Goal: Transaction & Acquisition: Purchase product/service

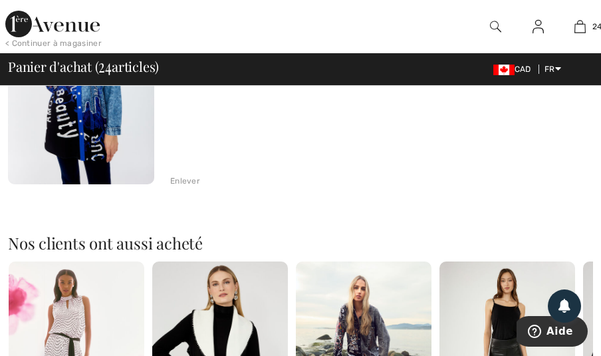
scroll to position [5720, 0]
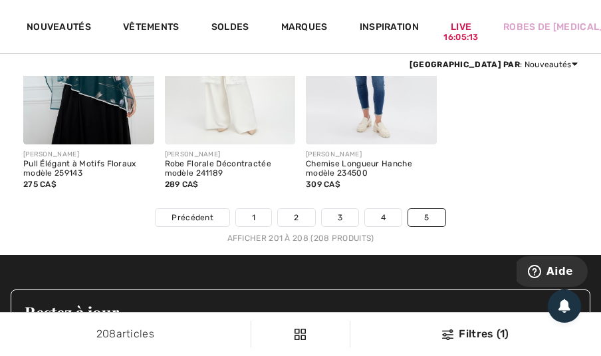
scroll to position [804, 0]
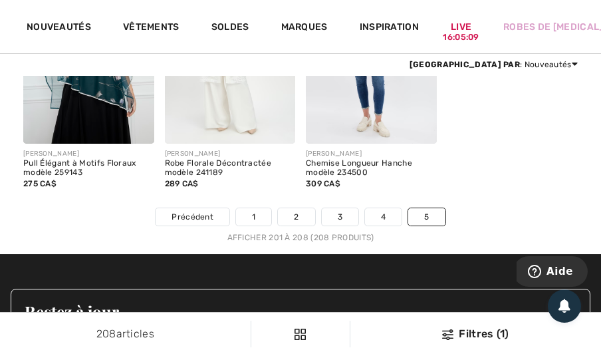
click at [155, 32] on link "Vêtements" at bounding box center [151, 28] width 56 height 14
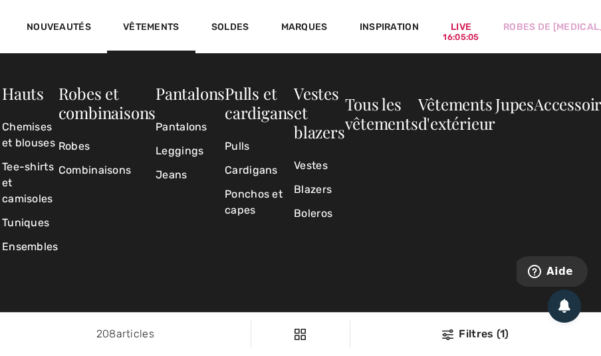
click at [235, 142] on link "Pulls" at bounding box center [259, 146] width 69 height 24
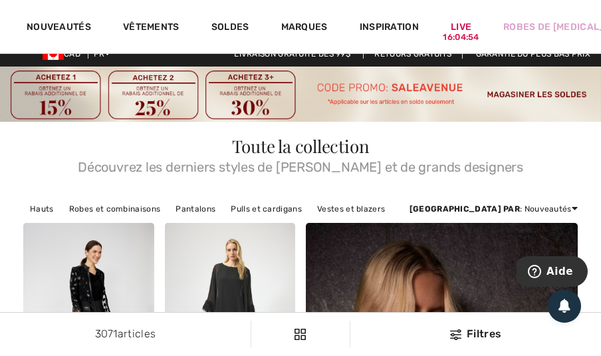
scroll to position [14, 0]
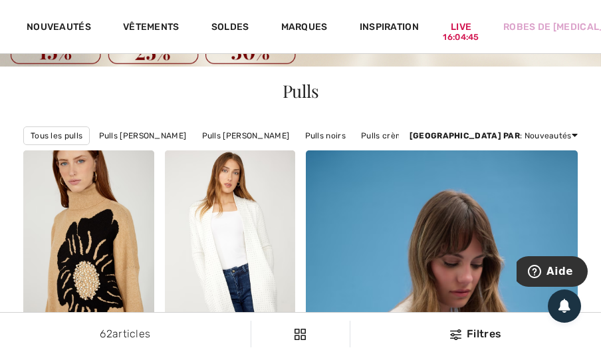
scroll to position [0, 144]
click at [210, 139] on link "Pulls crème" at bounding box center [240, 135] width 60 height 17
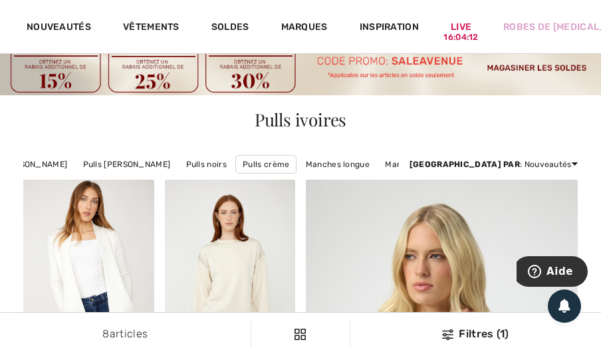
scroll to position [0, 144]
click at [360, 161] on link "Manches 3/4" at bounding box center [384, 163] width 64 height 17
click at [352, 169] on link "Manches 3/4" at bounding box center [384, 163] width 64 height 17
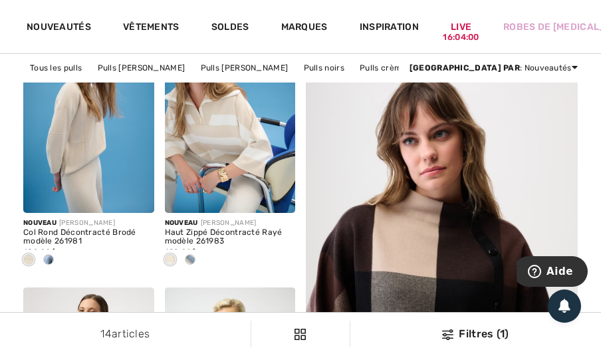
scroll to position [203, 0]
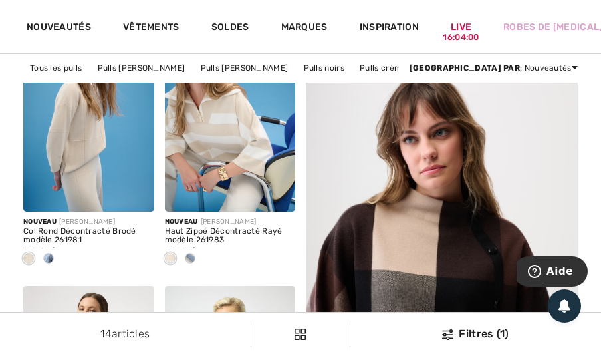
click at [43, 269] on div at bounding box center [49, 259] width 20 height 22
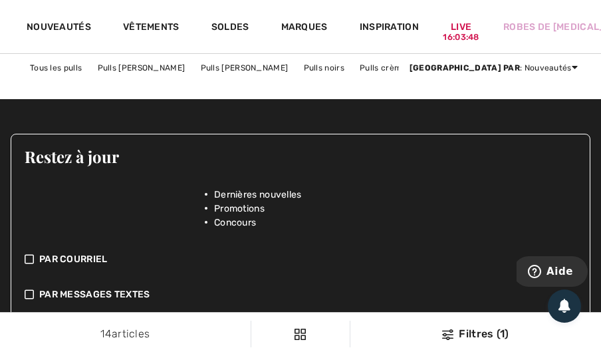
scroll to position [1576, 0]
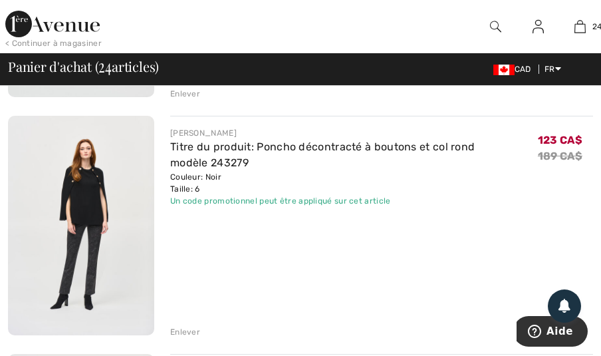
scroll to position [2447, 0]
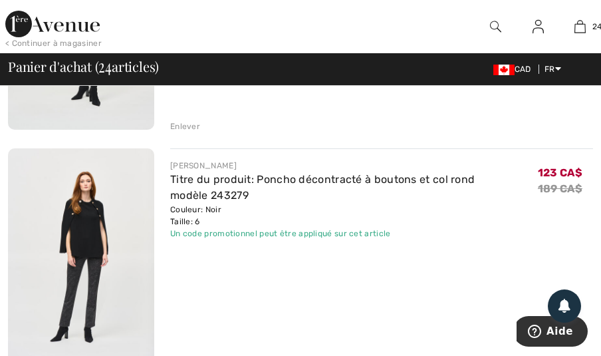
click at [270, 177] on link "Titre du produit: Poncho décontracté à boutons et col rond modèle 243279" at bounding box center [322, 187] width 304 height 29
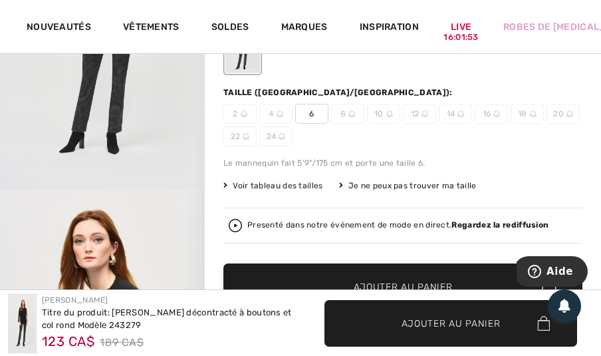
scroll to position [258, 0]
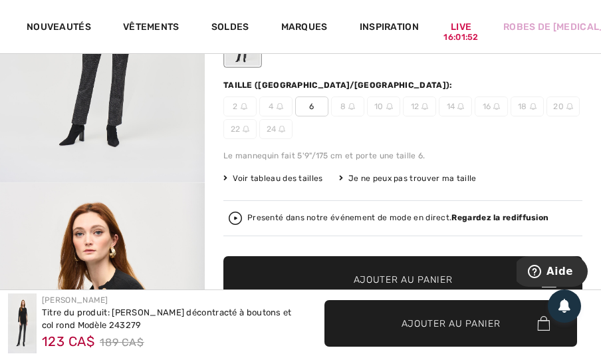
click at [298, 213] on div "Presenté dans notre événement de mode en direct. Regardez la rediffusion" at bounding box center [397, 217] width 301 height 9
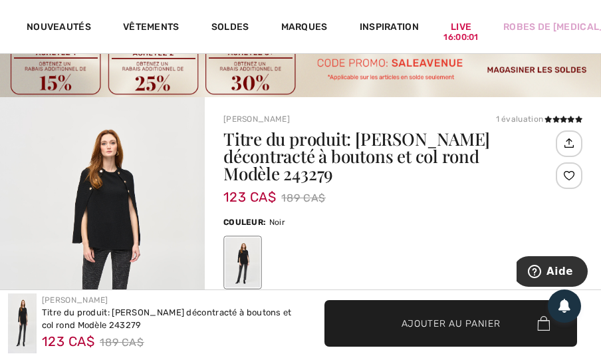
scroll to position [0, 0]
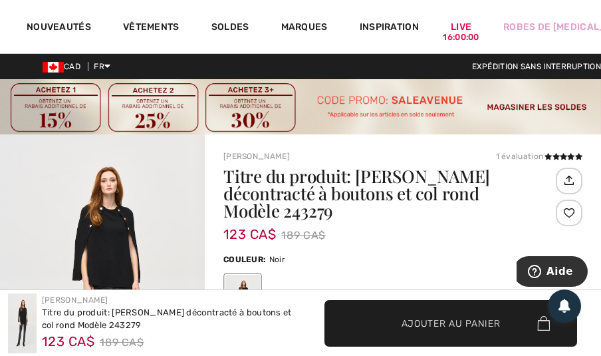
click at [107, 69] on span "FR" at bounding box center [102, 66] width 17 height 9
click at [120, 84] on link "English" at bounding box center [141, 81] width 85 height 20
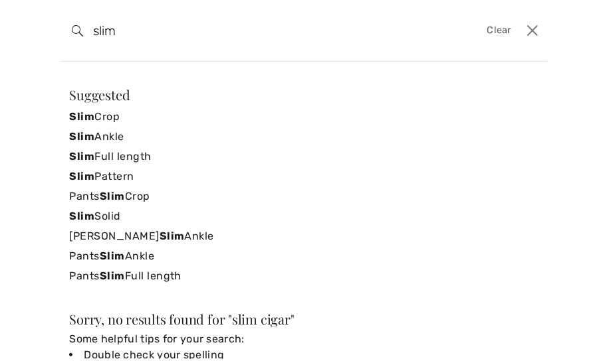
type input "slim"
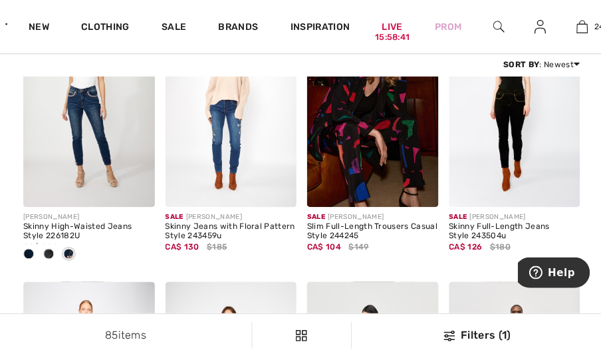
scroll to position [3995, 0]
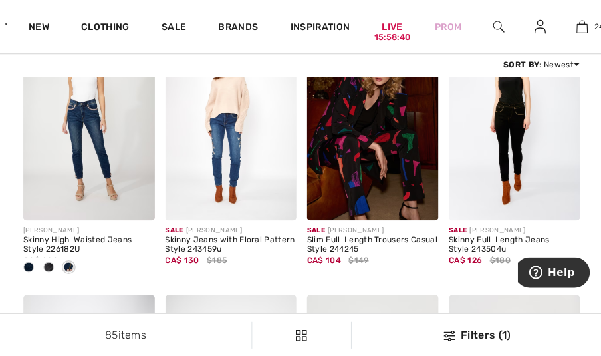
click at [54, 136] on img at bounding box center [88, 122] width 131 height 196
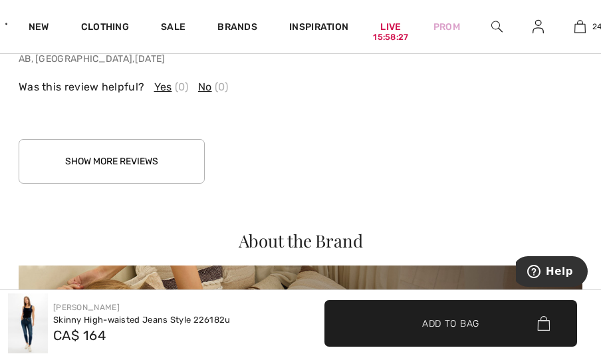
scroll to position [1960, 0]
click at [88, 163] on button "Show More Reviews" at bounding box center [112, 160] width 186 height 45
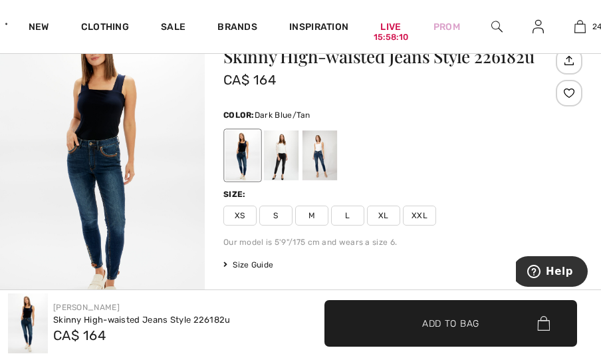
scroll to position [118, 0]
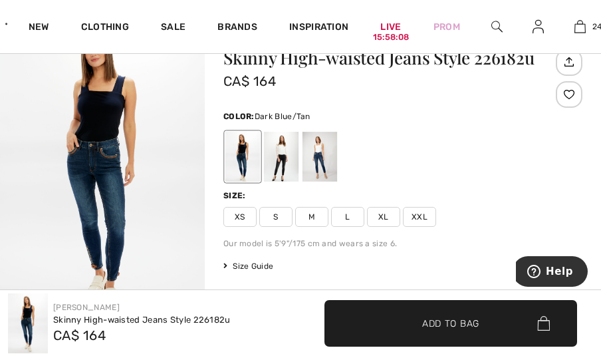
click at [326, 154] on div at bounding box center [319, 157] width 35 height 50
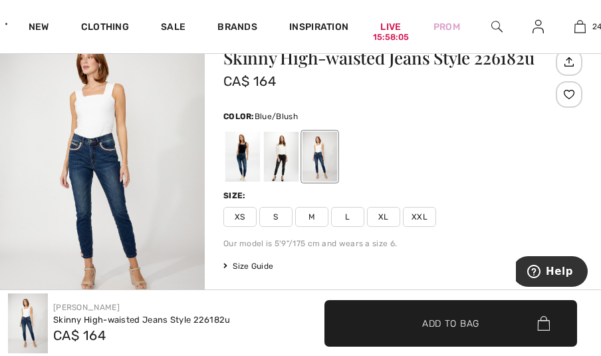
click at [257, 155] on div at bounding box center [242, 157] width 35 height 50
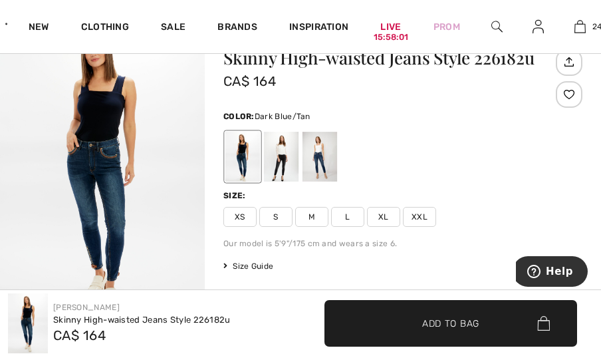
click at [290, 161] on div at bounding box center [281, 157] width 35 height 50
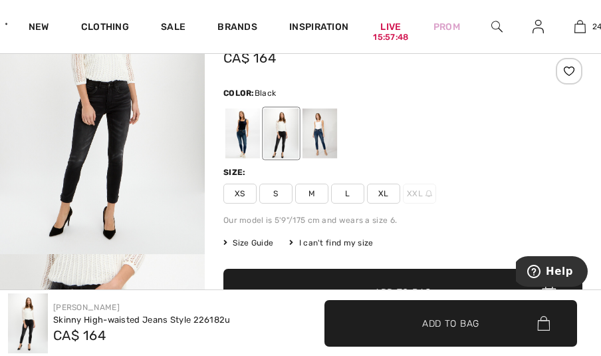
scroll to position [141, 0]
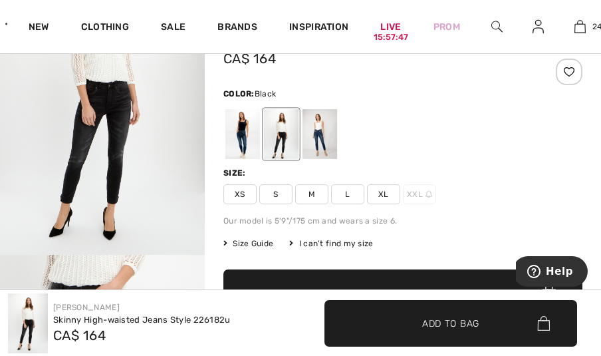
click at [242, 139] on div at bounding box center [242, 134] width 35 height 50
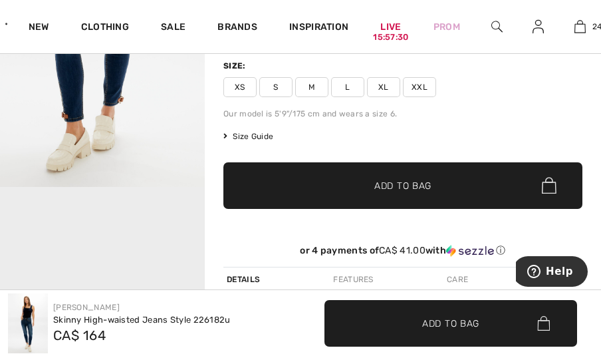
scroll to position [252, 0]
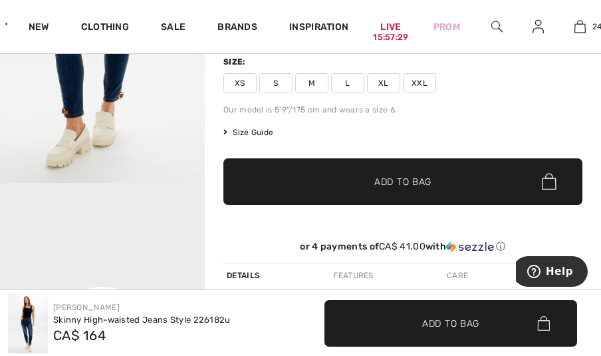
click at [283, 81] on span "S" at bounding box center [275, 83] width 33 height 20
click at [373, 185] on span "✔ Added to Bag" at bounding box center [382, 181] width 81 height 14
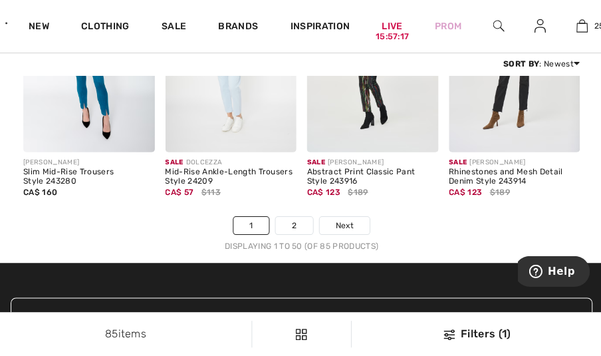
scroll to position [4359, 0]
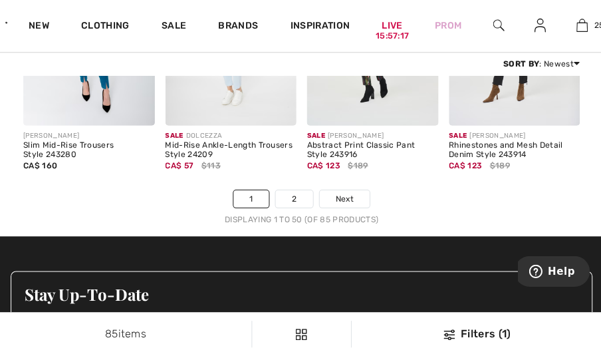
click at [353, 199] on link "Next" at bounding box center [343, 199] width 50 height 17
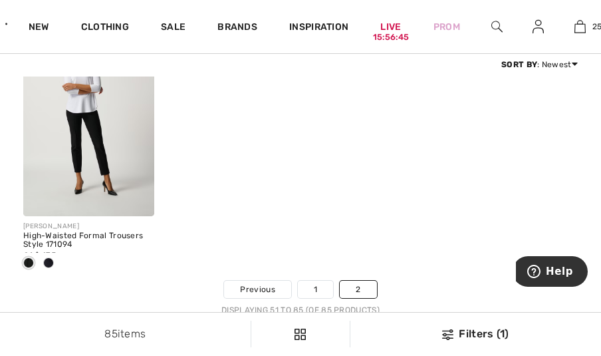
scroll to position [3096, 0]
click at [59, 254] on div at bounding box center [88, 263] width 131 height 22
click at [141, 196] on img at bounding box center [139, 200] width 9 height 9
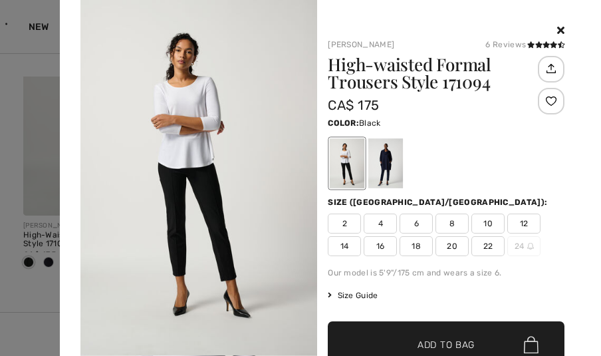
click at [557, 29] on icon at bounding box center [560, 30] width 7 height 11
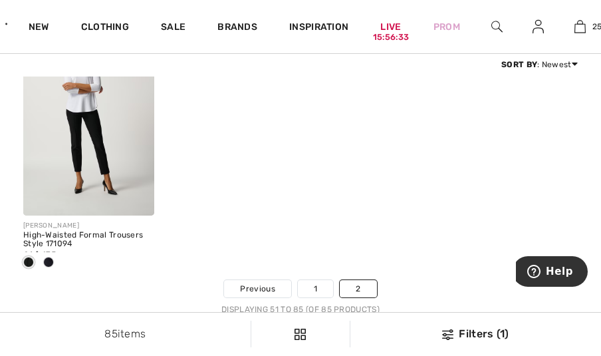
click at [590, 26] on link "25" at bounding box center [580, 27] width 41 height 16
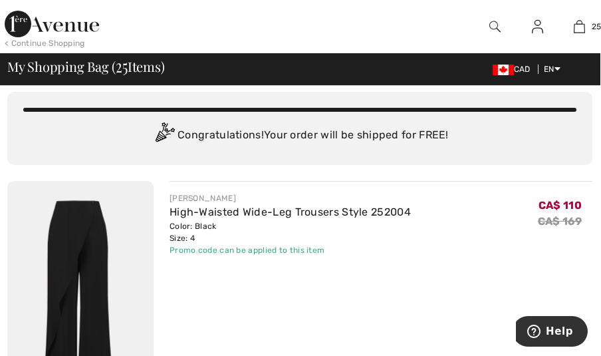
scroll to position [0, 1]
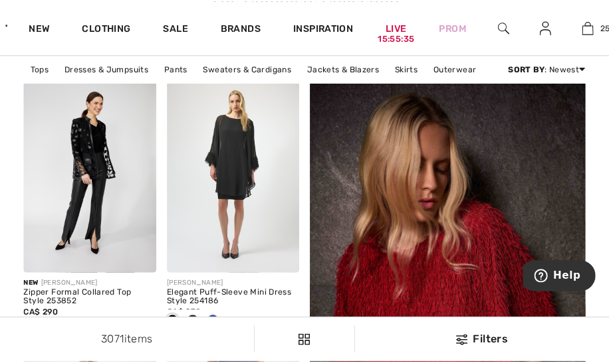
scroll to position [176, 0]
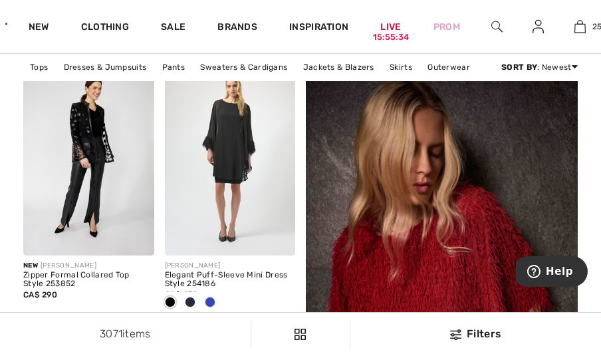
click at [480, 337] on div "Filters" at bounding box center [475, 334] width 235 height 16
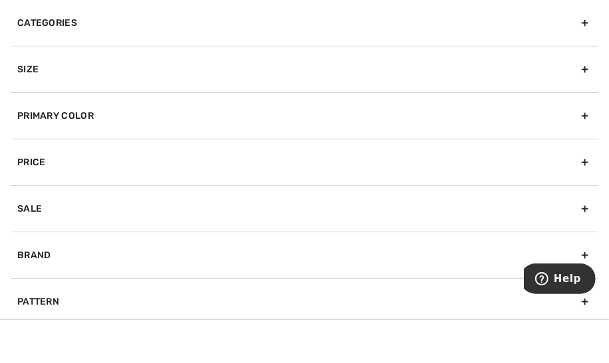
click at [575, 112] on div "Primary Color" at bounding box center [304, 115] width 587 height 47
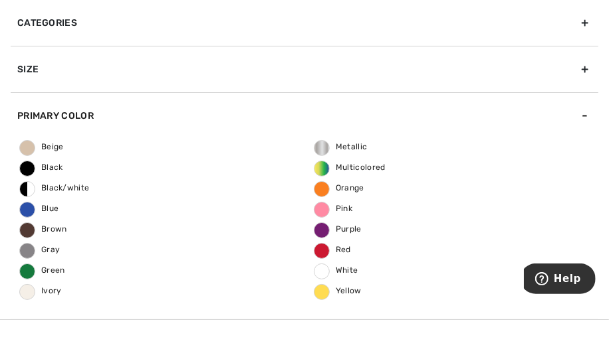
click at [355, 268] on div "Beige Black Black/white Blue Brown Gray Green Ivory Metallic Multicolored Orang…" at bounding box center [304, 229] width 587 height 181
click at [340, 269] on span "White" at bounding box center [336, 270] width 44 height 9
click at [0, 0] on input "White" at bounding box center [0, 0] width 0 height 0
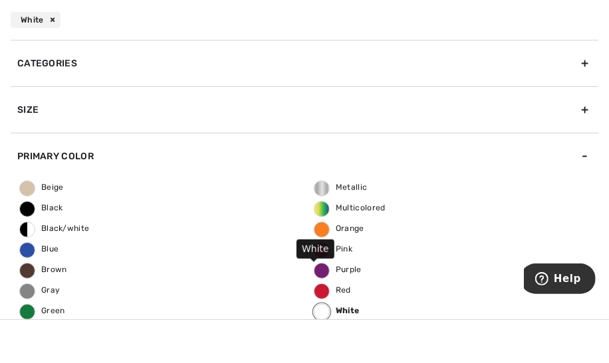
click at [351, 266] on span "Purple" at bounding box center [337, 269] width 47 height 9
click at [0, 0] on input "Purple" at bounding box center [0, 0] width 0 height 0
click at [334, 287] on span "Red" at bounding box center [332, 290] width 37 height 9
click at [0, 0] on input "Red" at bounding box center [0, 0] width 0 height 0
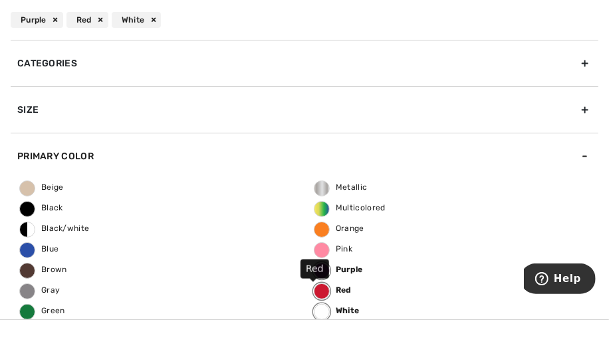
click at [43, 245] on span "Blue" at bounding box center [39, 249] width 39 height 9
click at [0, 0] on input "Blue" at bounding box center [0, 0] width 0 height 0
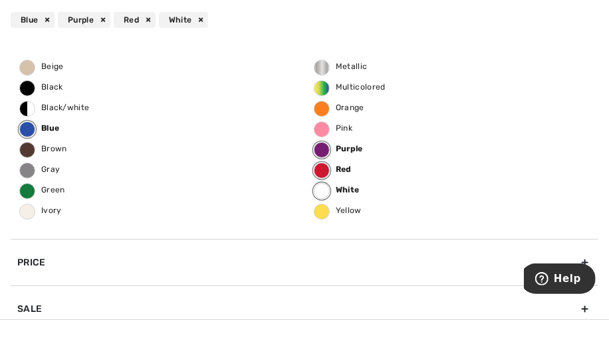
scroll to position [227, 0]
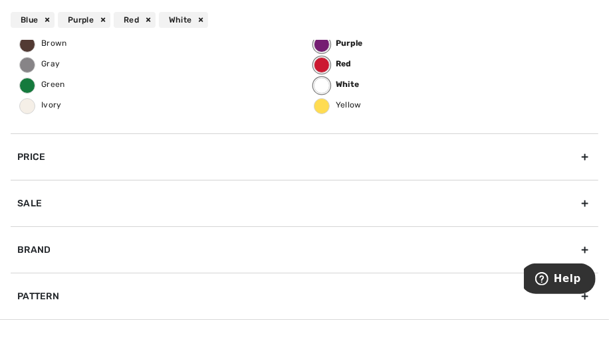
click at [468, 316] on div "Pattern" at bounding box center [304, 296] width 587 height 47
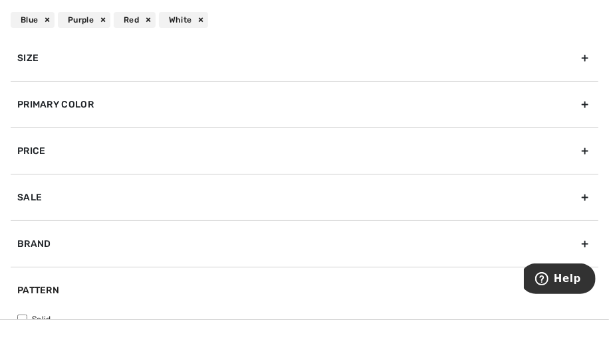
scroll to position [90, 0]
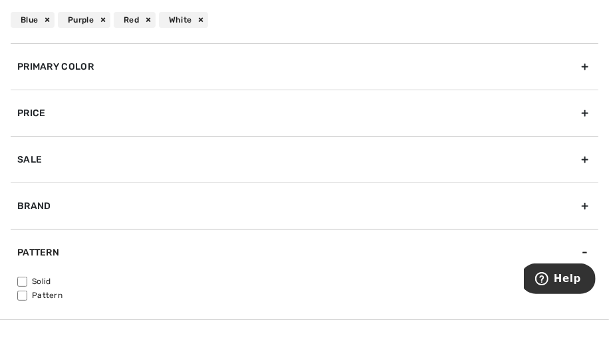
click at [459, 276] on label "Solid" at bounding box center [307, 282] width 581 height 12
click at [27, 277] on input"] "Solid" at bounding box center [22, 282] width 10 height 10
click at [26, 278] on input"] "Solid" at bounding box center [22, 282] width 10 height 10
checkbox input"] "false"
click at [177, 80] on div "Primary Color" at bounding box center [304, 66] width 587 height 47
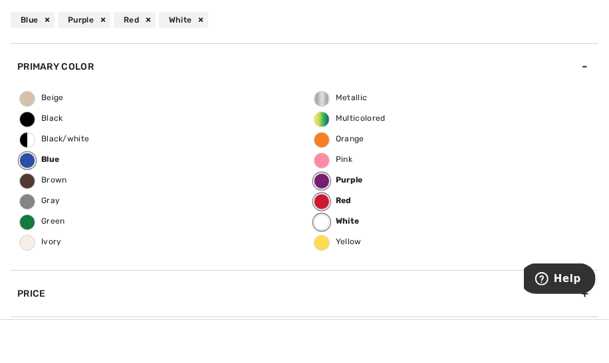
click at [273, 15] on div "Blue Purple Red White" at bounding box center [304, 20] width 609 height 40
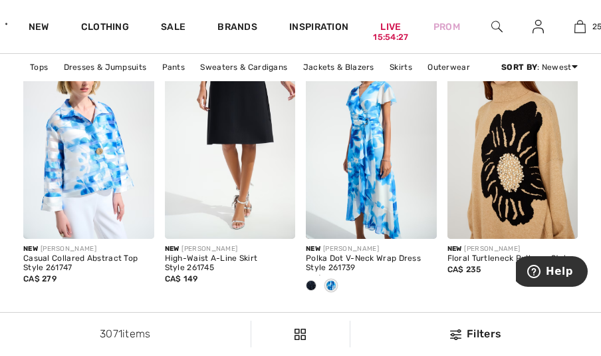
scroll to position [735, 0]
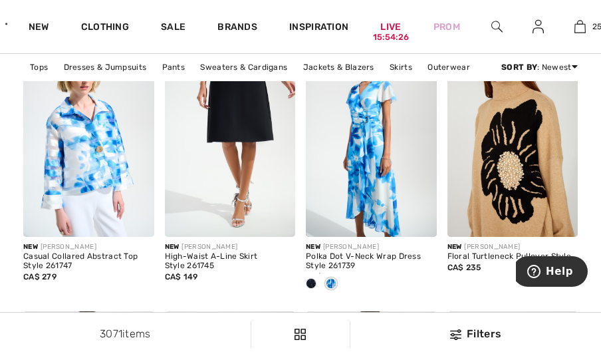
click at [316, 286] on div at bounding box center [311, 284] width 20 height 22
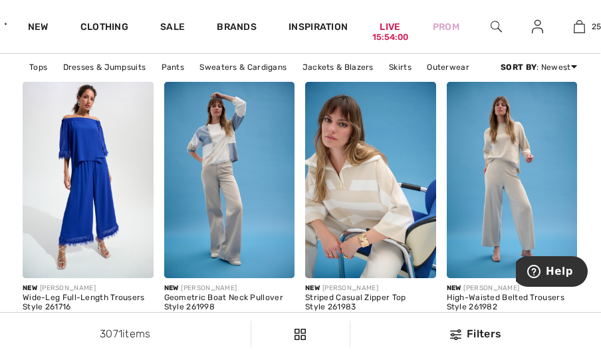
scroll to position [4258, 1]
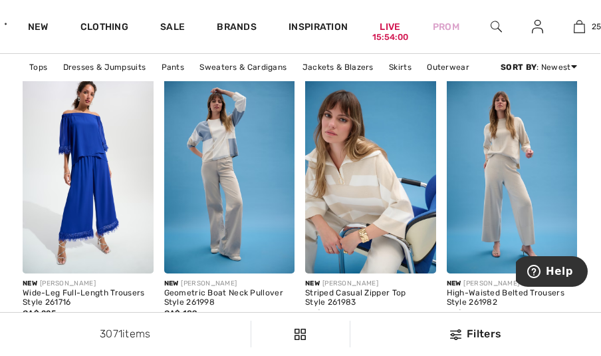
click at [252, 169] on img at bounding box center [229, 175] width 131 height 196
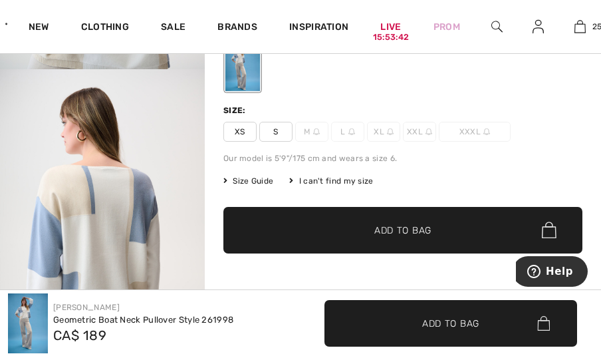
scroll to position [221, 0]
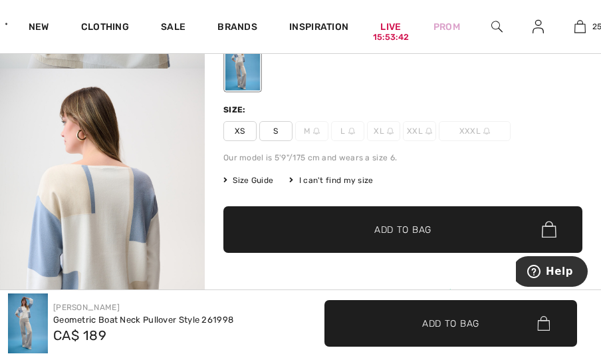
click at [278, 134] on span "S" at bounding box center [275, 131] width 33 height 20
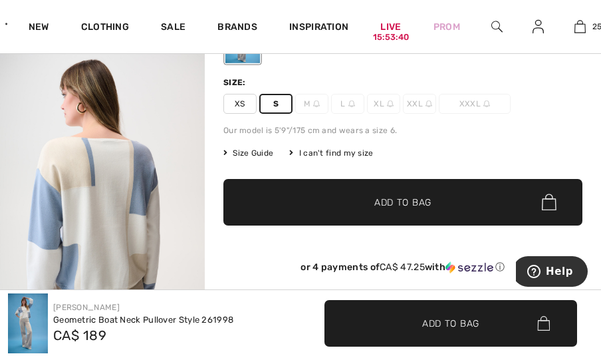
scroll to position [250, 0]
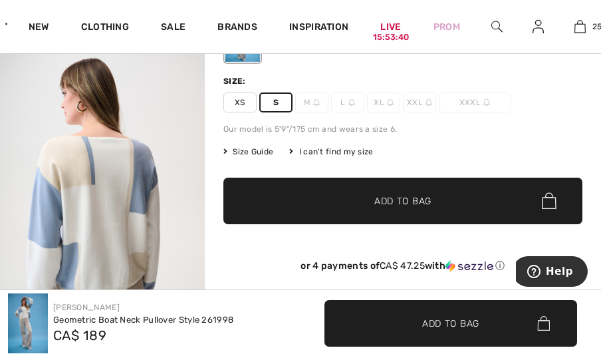
click at [394, 193] on span "Add to Bag" at bounding box center [402, 200] width 57 height 14
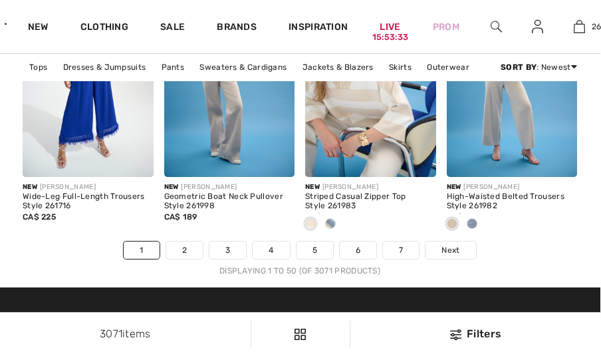
click at [459, 253] on link "Next" at bounding box center [450, 249] width 50 height 17
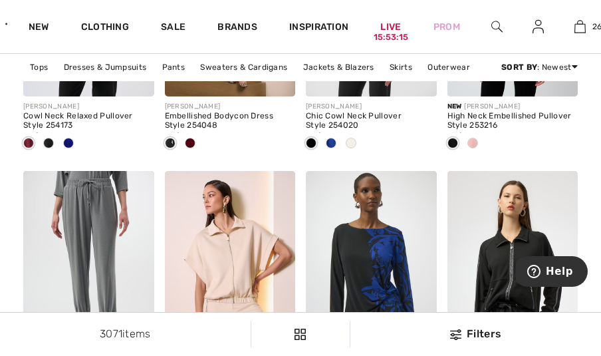
scroll to position [1806, 0]
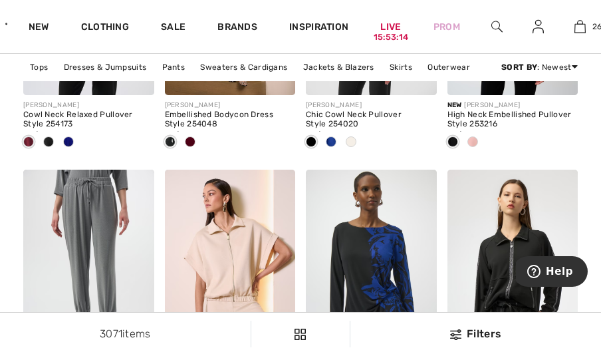
click at [472, 147] on div at bounding box center [473, 143] width 20 height 22
click at [474, 144] on span at bounding box center [472, 141] width 11 height 11
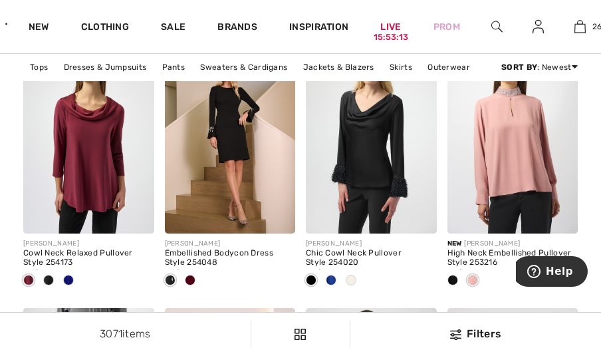
scroll to position [1663, 0]
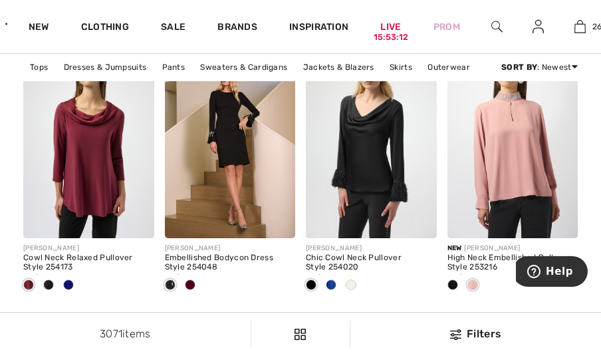
click at [564, 226] on img at bounding box center [562, 223] width 9 height 9
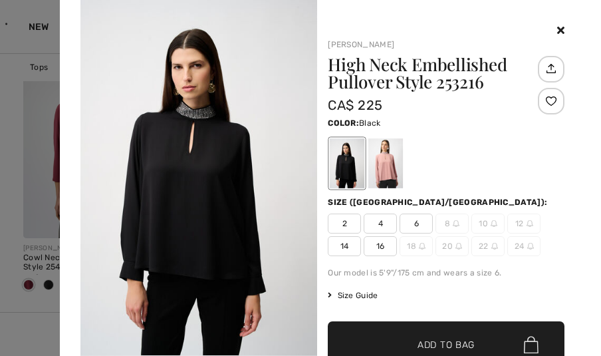
click at [385, 164] on div at bounding box center [385, 163] width 35 height 50
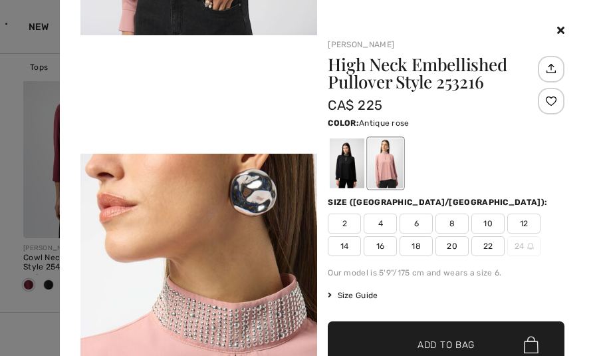
scroll to position [674, 0]
click at [411, 225] on span "6" at bounding box center [415, 223] width 33 height 20
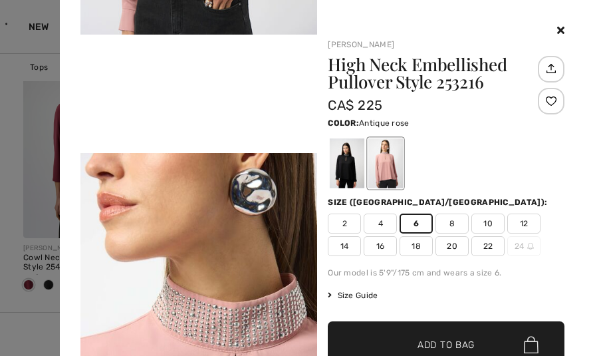
click at [430, 334] on span "✔ Added to Bag Add to Bag" at bounding box center [446, 344] width 237 height 47
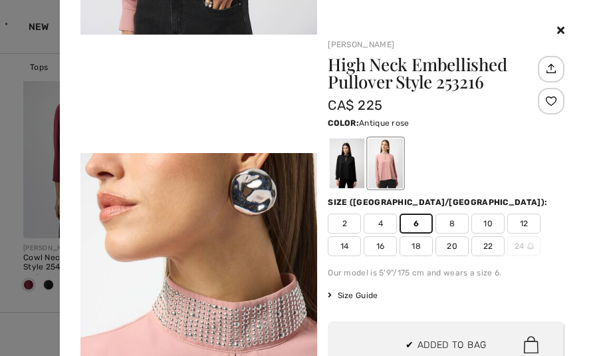
click at [556, 35] on div at bounding box center [446, 31] width 237 height 16
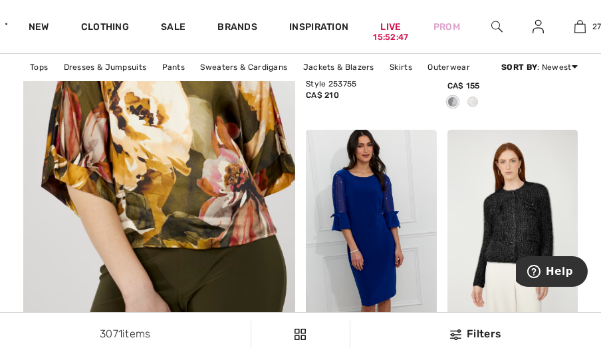
scroll to position [2754, 0]
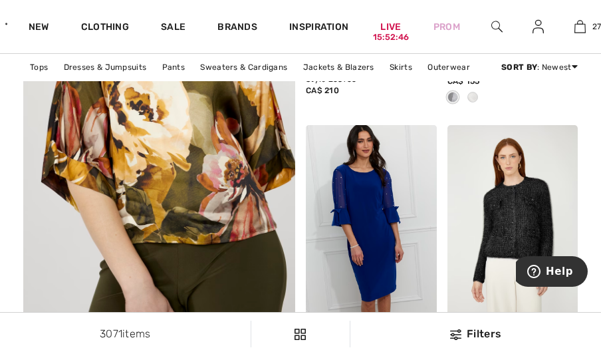
click at [477, 100] on div at bounding box center [473, 98] width 20 height 22
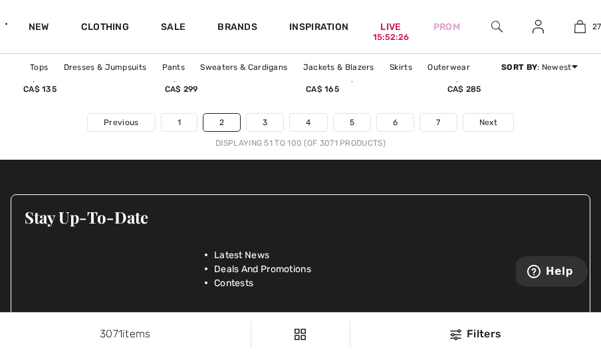
scroll to position [4482, 0]
click at [477, 126] on link "Next" at bounding box center [488, 122] width 50 height 17
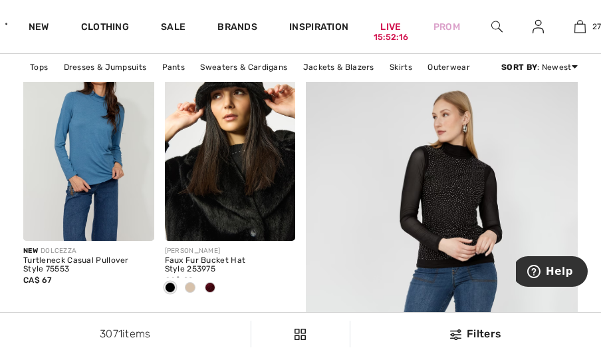
scroll to position [191, 0]
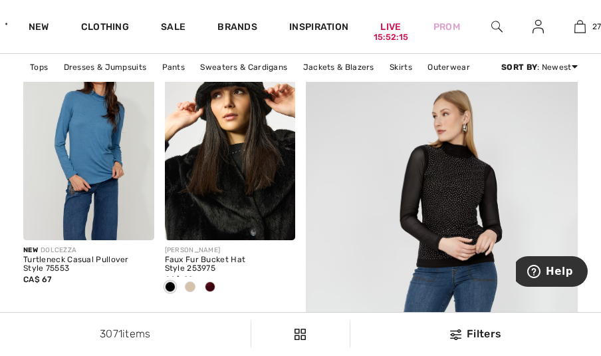
click at [211, 285] on span at bounding box center [210, 286] width 11 height 11
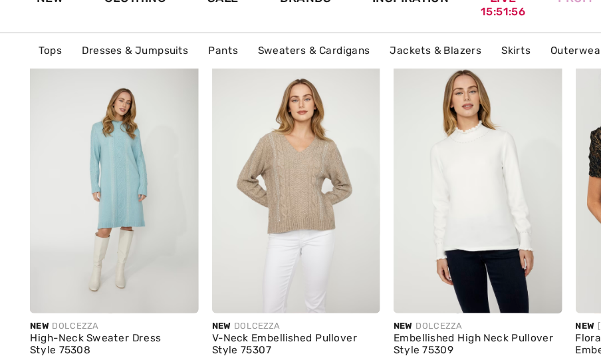
scroll to position [1629, 0]
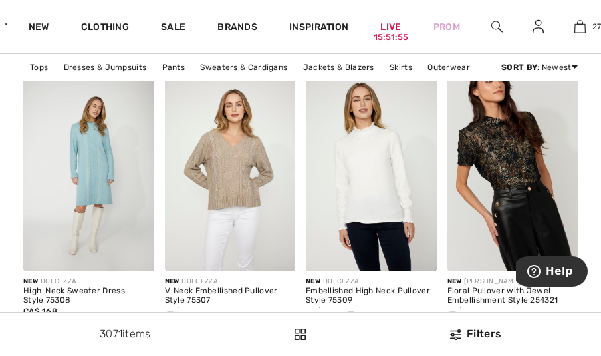
click at [146, 254] on span at bounding box center [140, 257] width 16 height 16
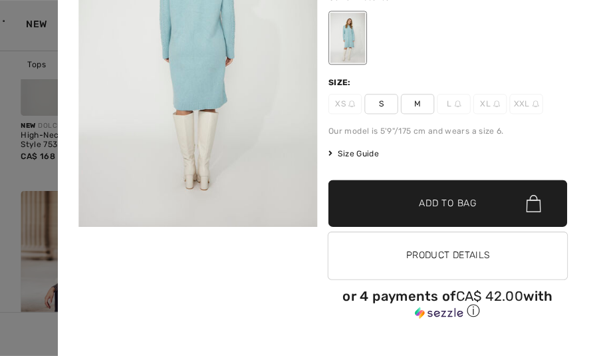
scroll to position [1405, 0]
click at [373, 110] on span "S" at bounding box center [379, 106] width 33 height 20
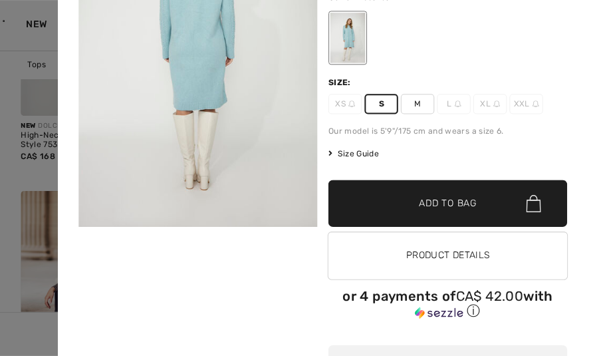
click at [429, 207] on span "Add to Bag" at bounding box center [445, 205] width 57 height 14
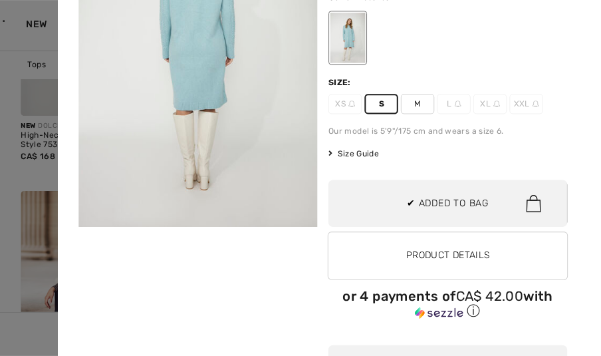
click at [26, 169] on div at bounding box center [300, 178] width 601 height 356
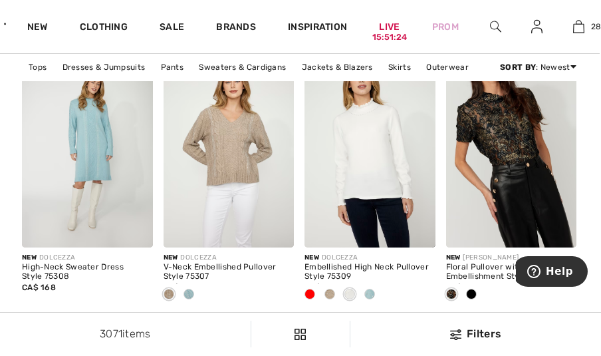
scroll to position [1656, 1]
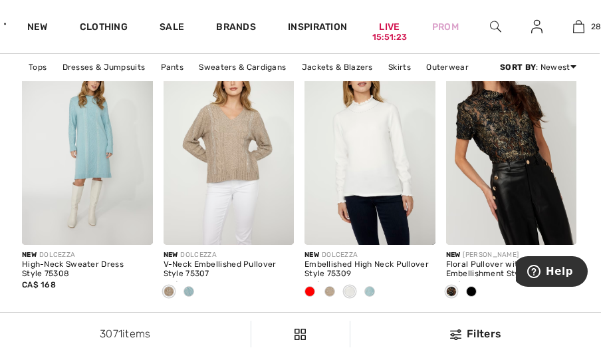
click at [190, 292] on span at bounding box center [188, 291] width 11 height 11
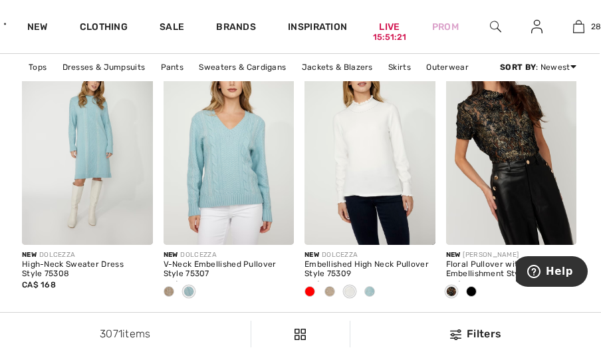
click at [372, 295] on span at bounding box center [369, 291] width 11 height 11
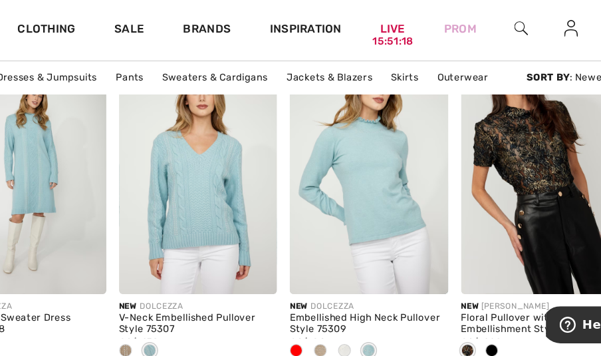
scroll to position [1653, 1]
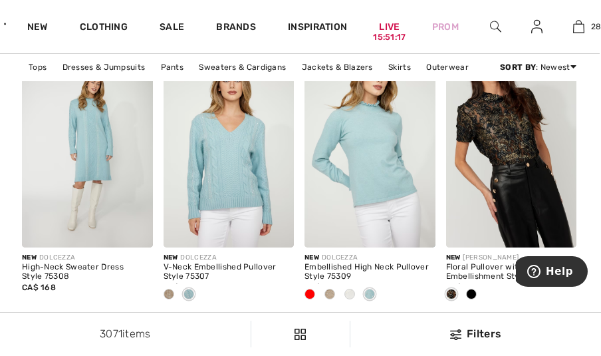
click at [283, 241] on div at bounding box center [271, 225] width 45 height 45
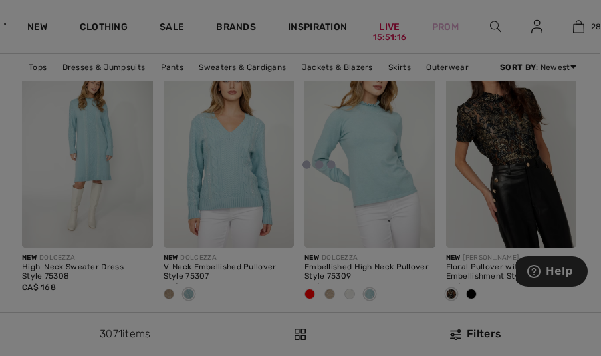
click at [282, 238] on div at bounding box center [300, 178] width 601 height 356
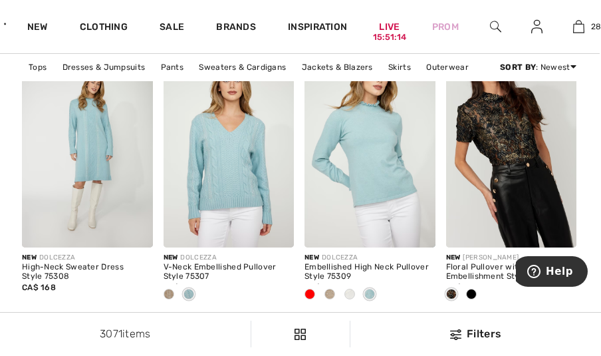
click at [279, 238] on span at bounding box center [279, 233] width 16 height 16
click at [282, 235] on img at bounding box center [278, 232] width 9 height 9
click at [278, 229] on img at bounding box center [278, 232] width 9 height 9
click at [283, 241] on div at bounding box center [271, 225] width 45 height 45
click at [264, 174] on img at bounding box center [228, 150] width 131 height 196
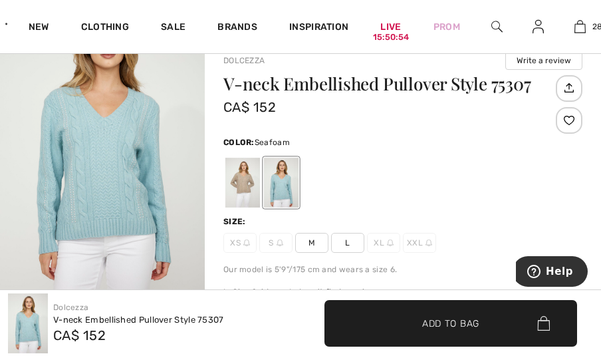
scroll to position [102, 0]
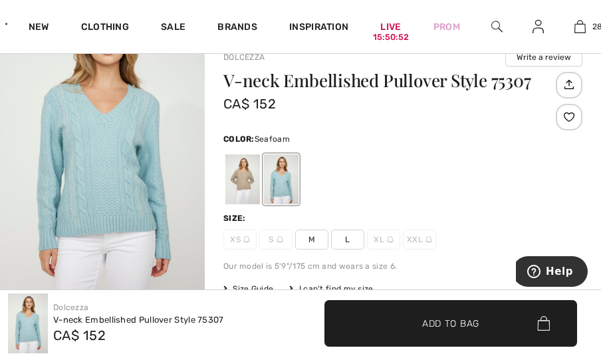
click at [310, 241] on span "M" at bounding box center [311, 239] width 33 height 20
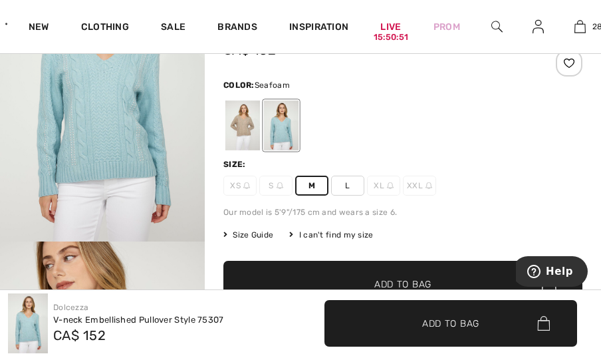
scroll to position [188, 0]
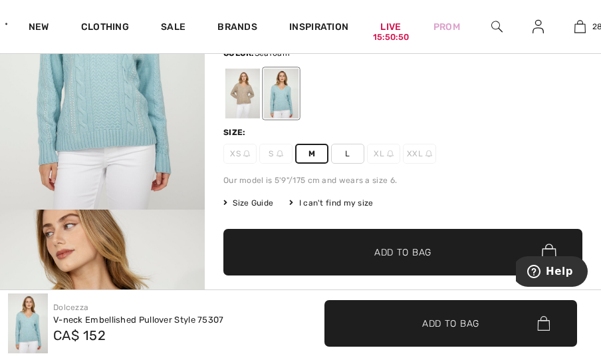
click at [406, 255] on span "Add to Bag" at bounding box center [402, 252] width 57 height 14
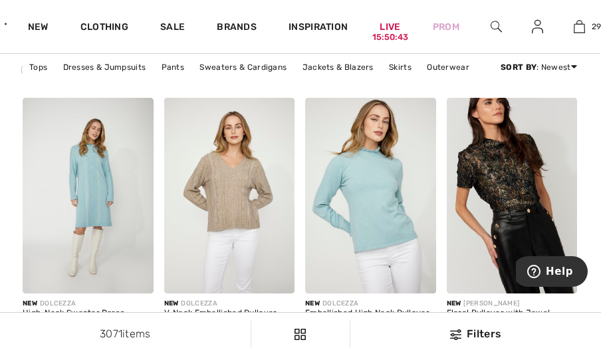
click at [427, 278] on span at bounding box center [421, 278] width 16 height 16
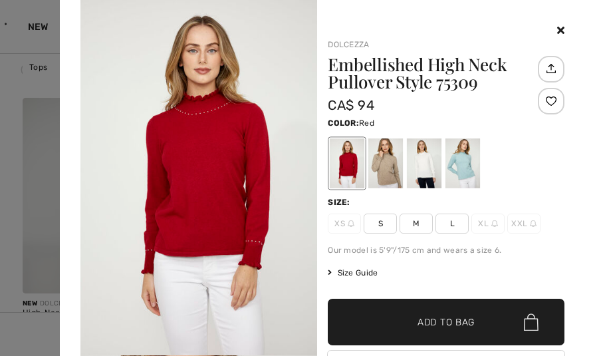
click at [461, 166] on div at bounding box center [462, 163] width 35 height 50
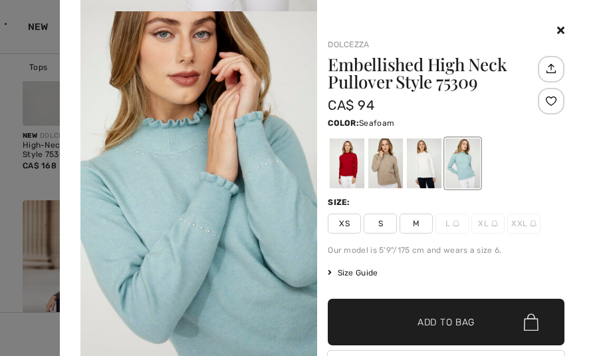
scroll to position [344, 0]
click at [341, 225] on span "XS" at bounding box center [344, 223] width 33 height 20
click at [417, 316] on span "Add to Bag" at bounding box center [445, 322] width 57 height 14
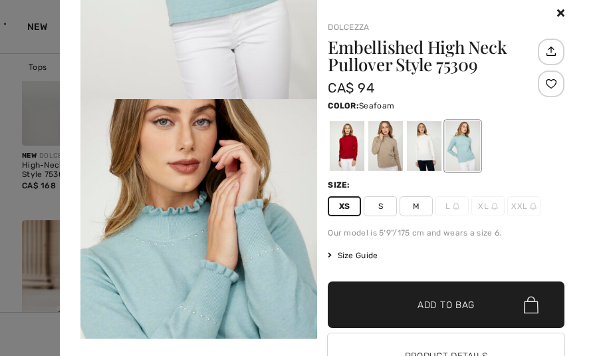
scroll to position [0, 0]
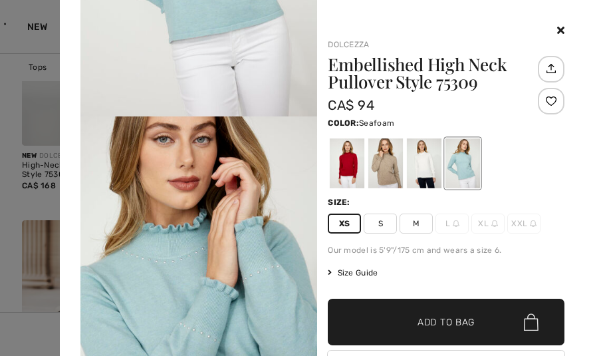
click at [557, 35] on icon at bounding box center [560, 30] width 7 height 11
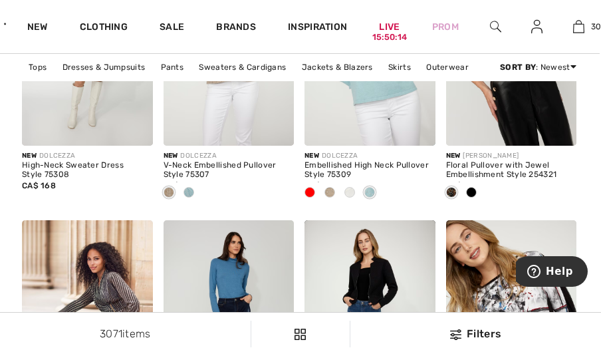
click at [472, 198] on div at bounding box center [471, 193] width 20 height 22
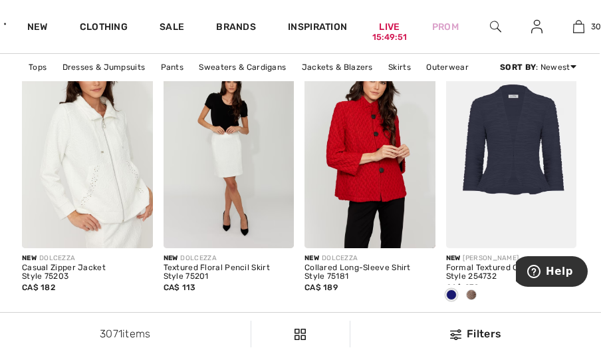
scroll to position [3368, 1]
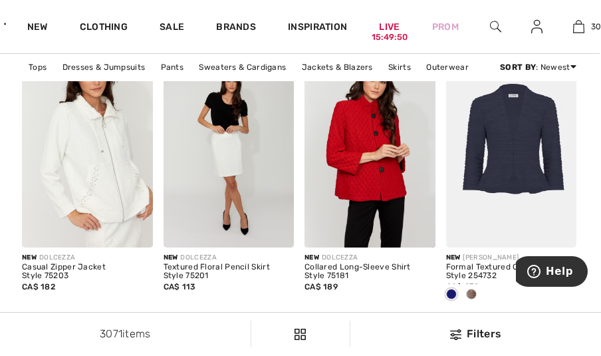
click at [475, 291] on span at bounding box center [471, 293] width 11 height 11
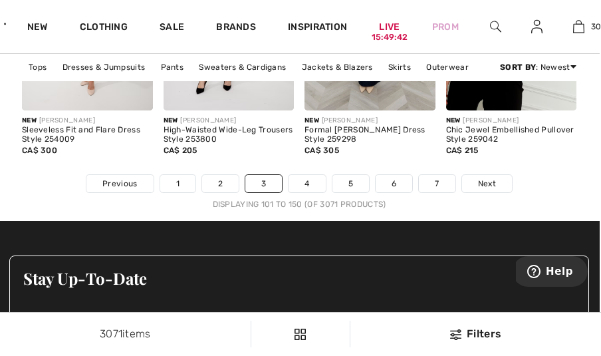
scroll to position [4426, 1]
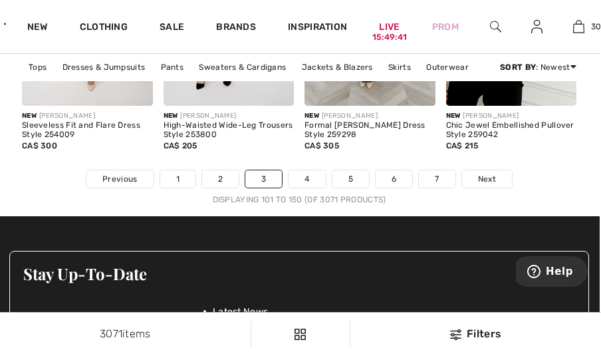
click at [480, 183] on link "Next" at bounding box center [487, 178] width 50 height 17
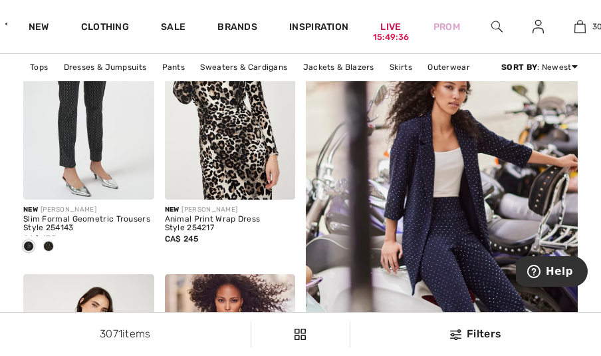
scroll to position [240, 0]
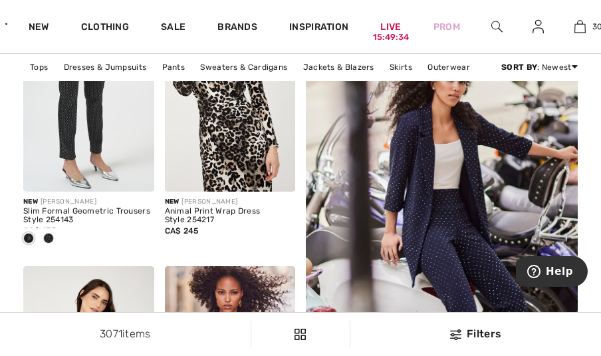
click at [52, 234] on span at bounding box center [48, 238] width 11 height 11
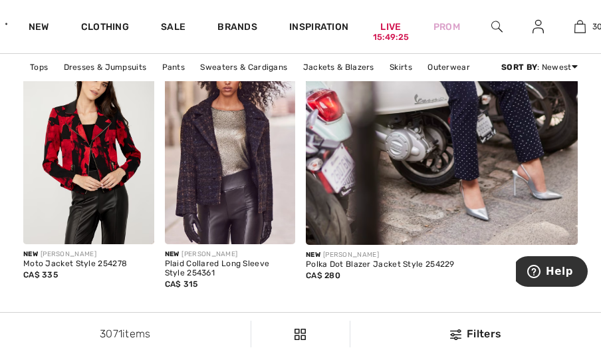
scroll to position [459, 0]
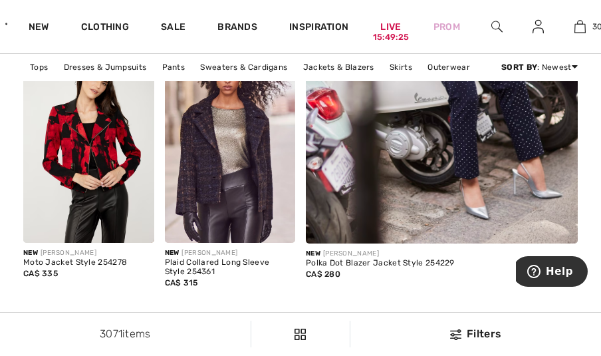
click at [280, 227] on img at bounding box center [280, 227] width 9 height 9
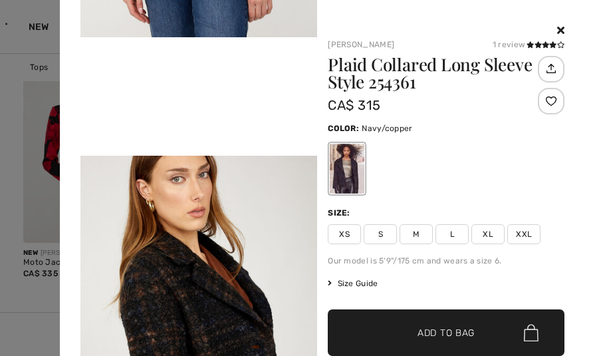
scroll to position [676, 0]
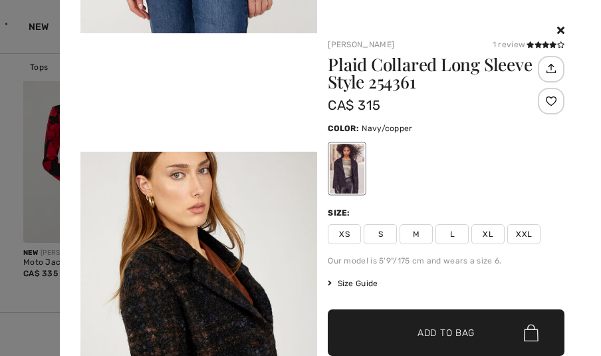
click at [557, 32] on icon at bounding box center [560, 30] width 7 height 11
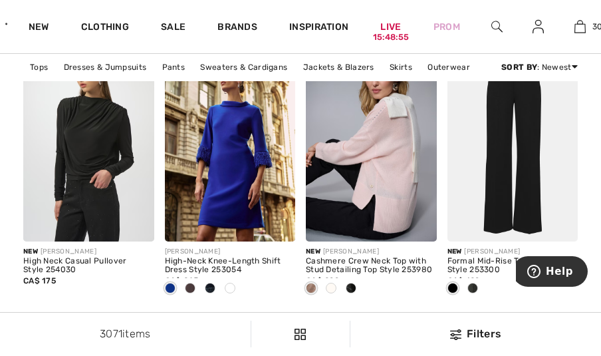
scroll to position [1391, 0]
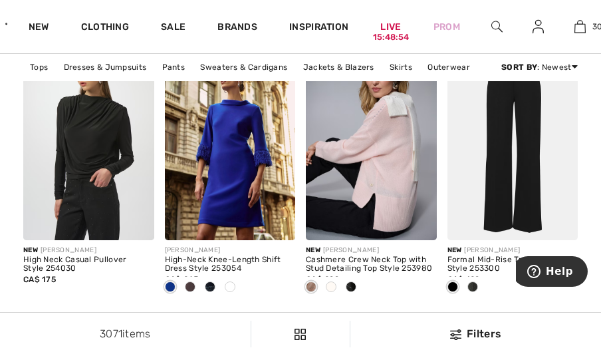
click at [333, 287] on span at bounding box center [331, 286] width 11 height 11
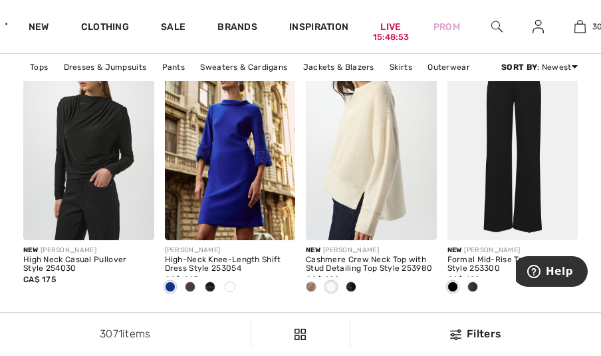
click at [353, 287] on span at bounding box center [351, 286] width 11 height 11
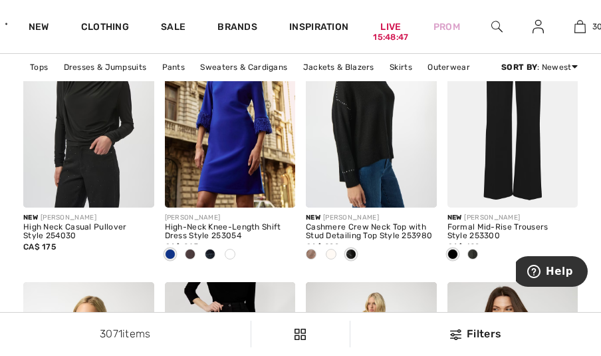
scroll to position [1423, 0]
click at [231, 252] on span at bounding box center [230, 254] width 11 height 11
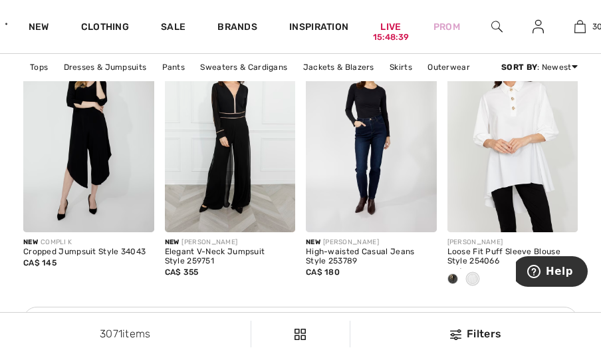
scroll to position [1942, 0]
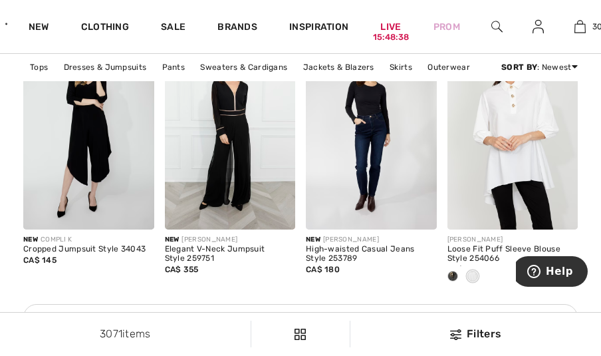
click at [456, 273] on span at bounding box center [452, 275] width 11 height 11
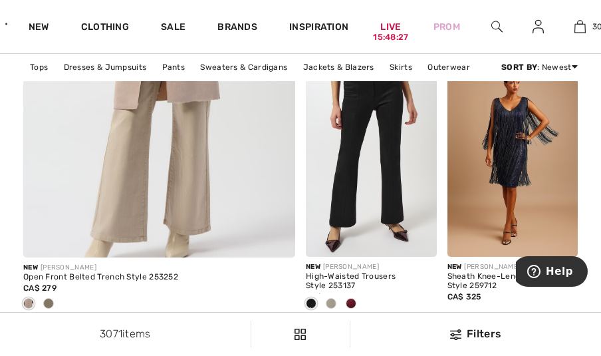
scroll to position [2818, 0]
click at [51, 297] on div at bounding box center [49, 304] width 20 height 22
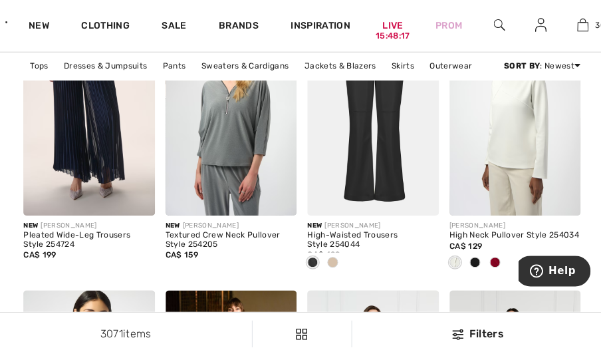
scroll to position [3131, 0]
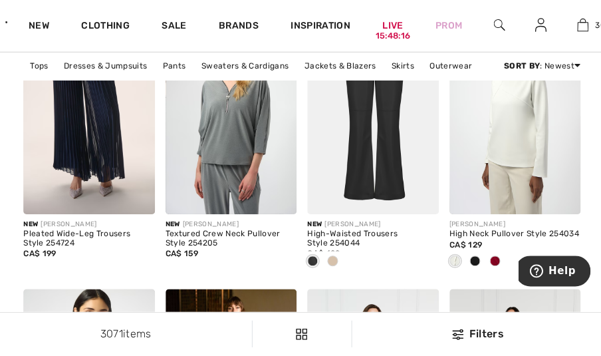
click at [491, 261] on span at bounding box center [492, 261] width 11 height 11
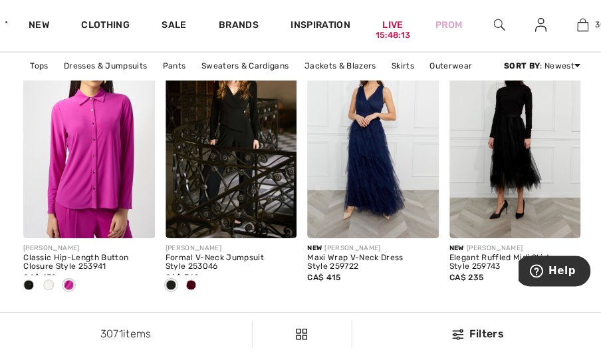
scroll to position [3380, 0]
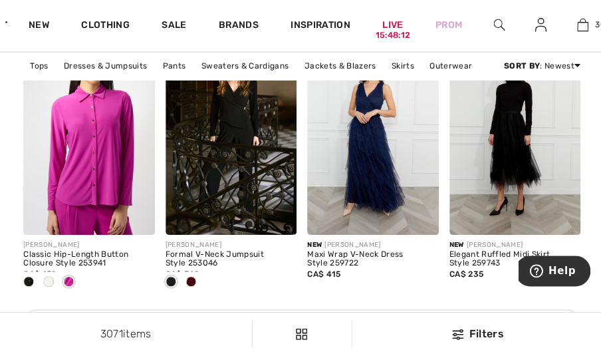
click at [44, 274] on div at bounding box center [49, 283] width 20 height 22
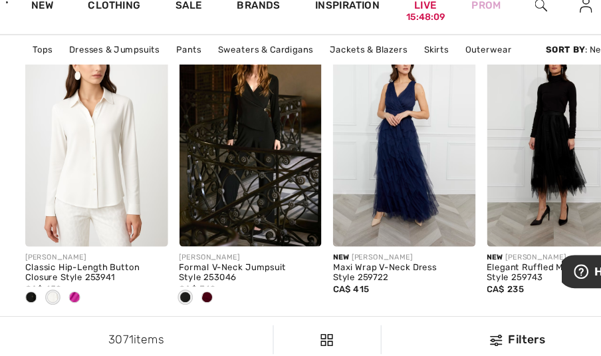
scroll to position [3373, 0]
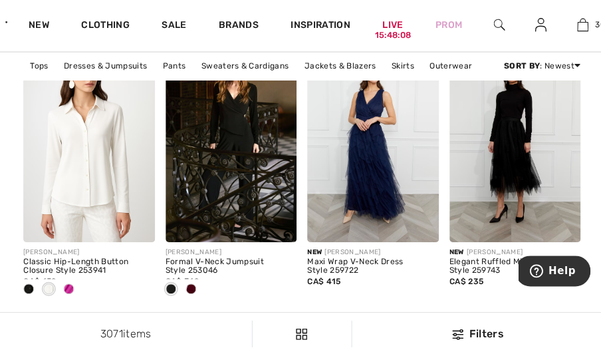
click at [140, 227] on img at bounding box center [139, 227] width 9 height 9
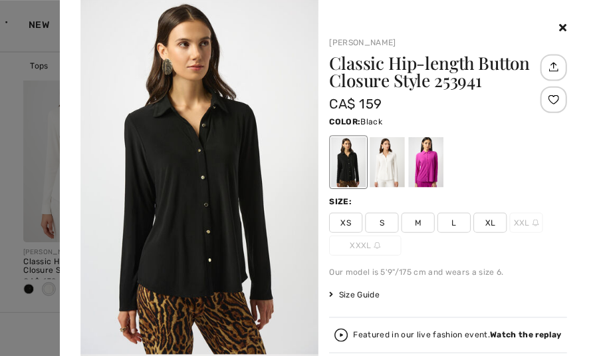
click at [381, 169] on div at bounding box center [385, 163] width 35 height 50
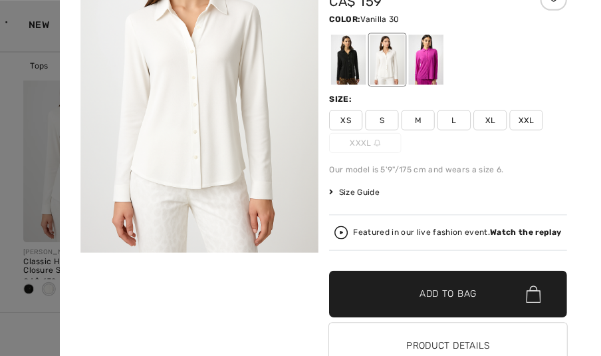
scroll to position [103, 0]
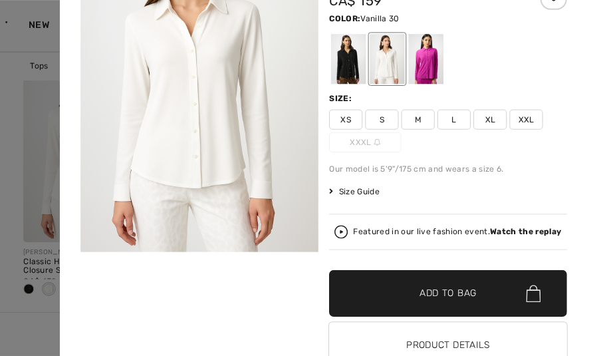
click at [488, 236] on strong "Watch the replay" at bounding box center [523, 231] width 71 height 9
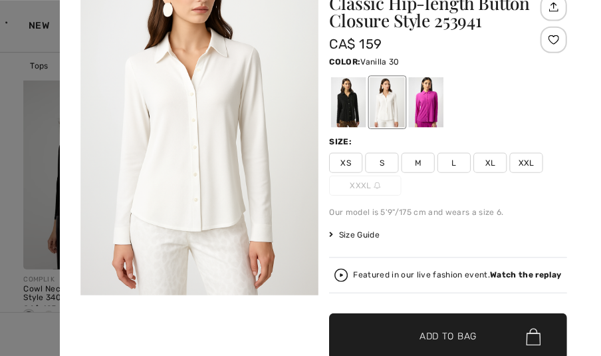
scroll to position [59, 0]
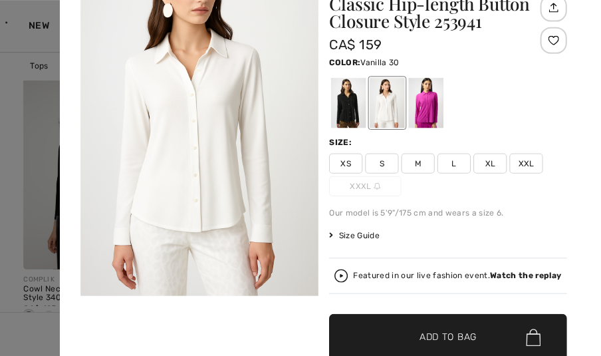
click at [344, 102] on div at bounding box center [347, 104] width 35 height 50
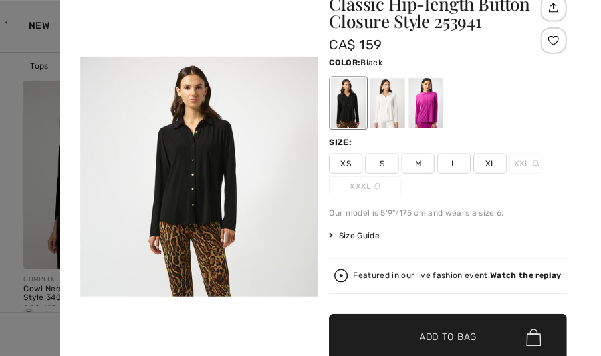
scroll to position [711, 0]
click at [383, 108] on div at bounding box center [385, 104] width 35 height 50
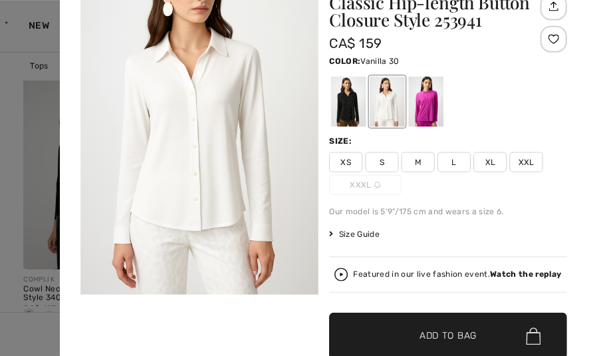
scroll to position [61, 0]
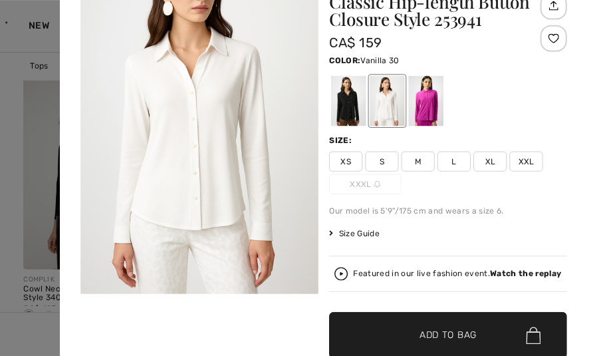
click at [422, 101] on div at bounding box center [424, 102] width 35 height 50
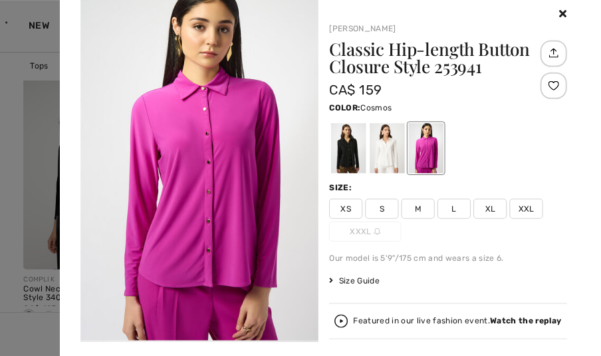
scroll to position [21, 0]
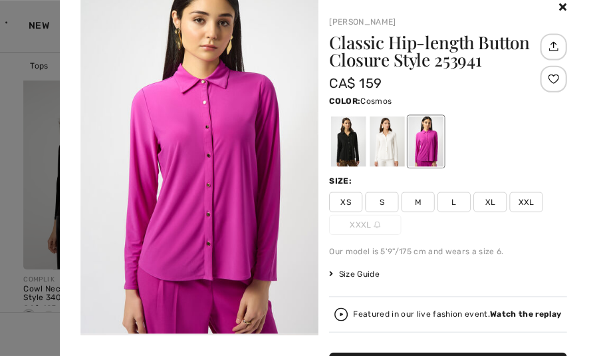
click at [383, 146] on div at bounding box center [385, 143] width 35 height 50
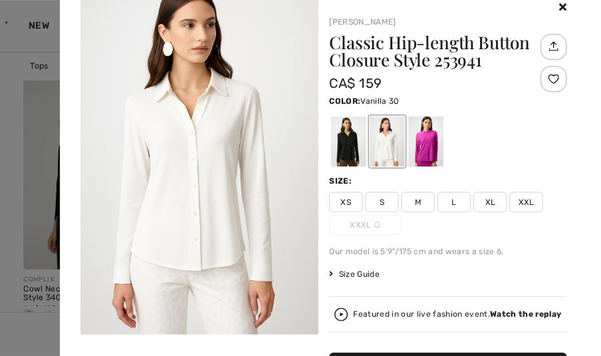
click at [374, 198] on span "S" at bounding box center [379, 203] width 33 height 20
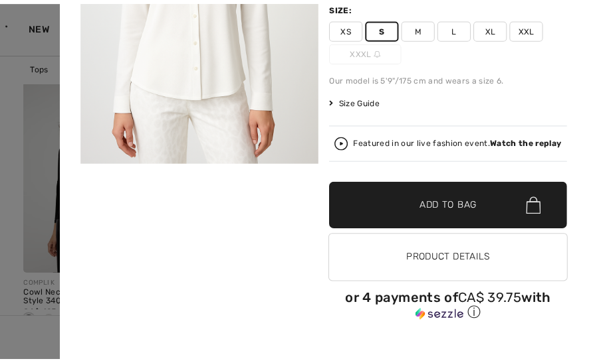
scroll to position [195, 0]
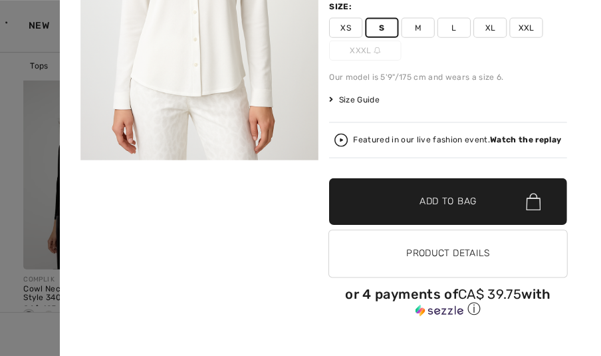
click at [429, 199] on span "Add to Bag" at bounding box center [445, 202] width 57 height 14
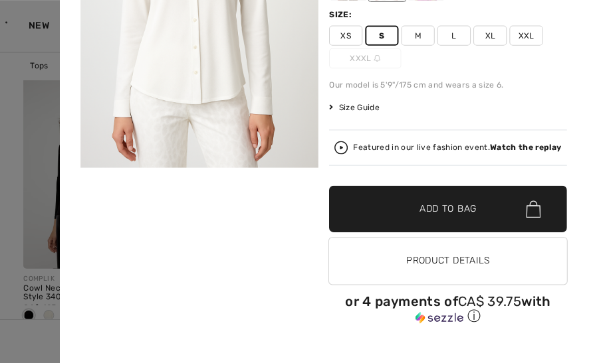
scroll to position [187, 0]
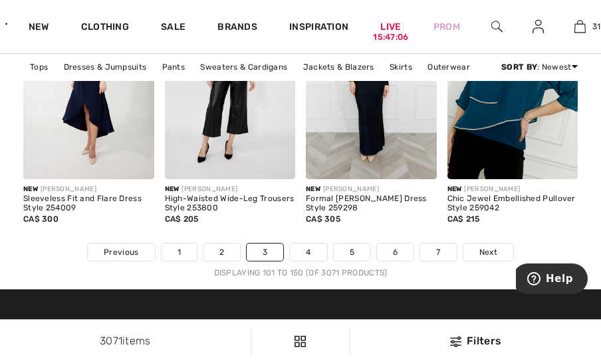
scroll to position [4367, 0]
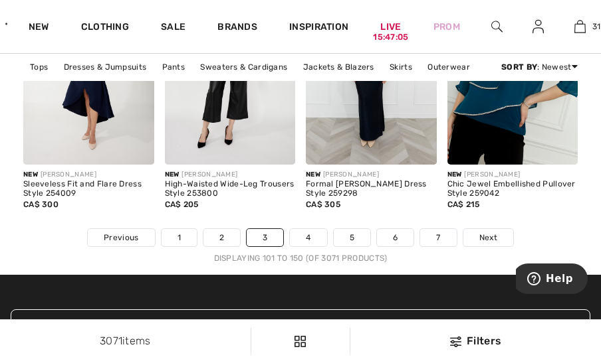
click at [484, 236] on span "Next" at bounding box center [488, 238] width 18 height 12
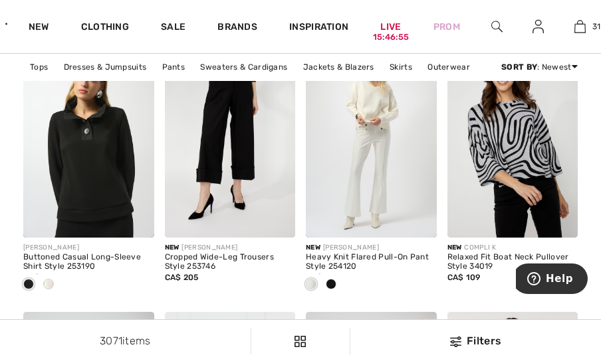
scroll to position [1665, 0]
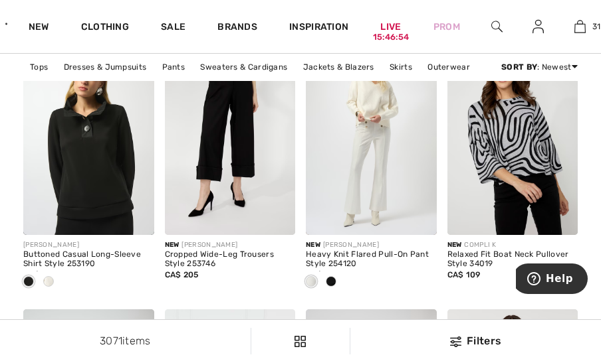
click at [338, 282] on div at bounding box center [331, 283] width 20 height 22
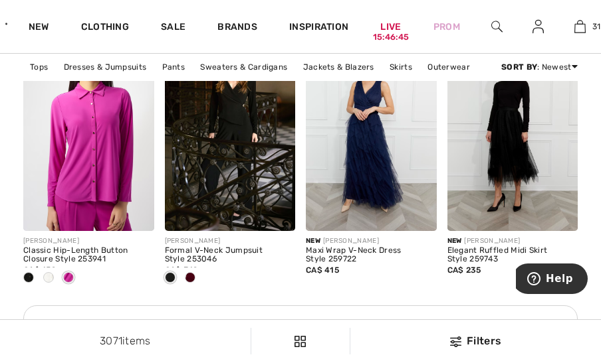
scroll to position [3401, 0]
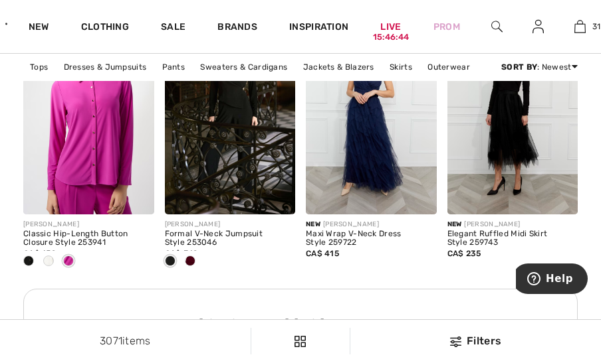
click at [51, 257] on span at bounding box center [48, 261] width 11 height 11
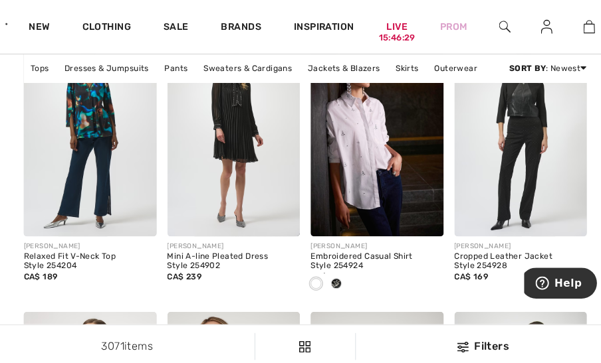
scroll to position [4027, 0]
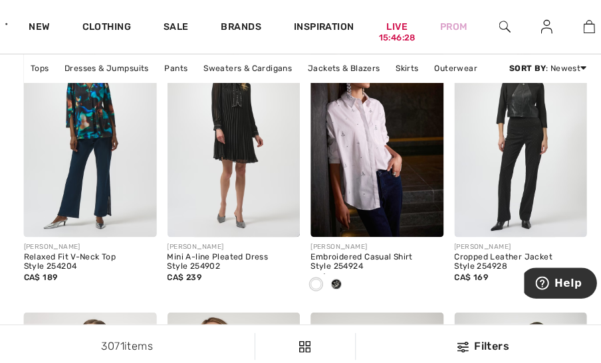
click at [331, 284] on span at bounding box center [331, 280] width 11 height 11
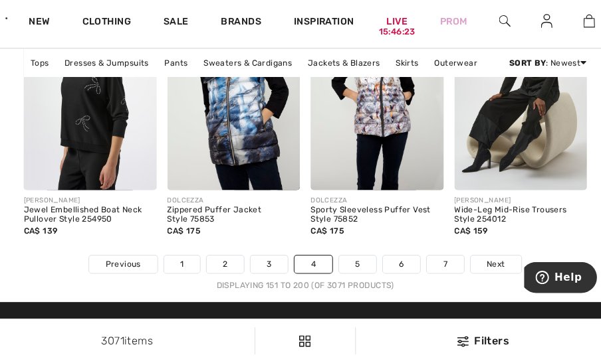
scroll to position [4339, 0]
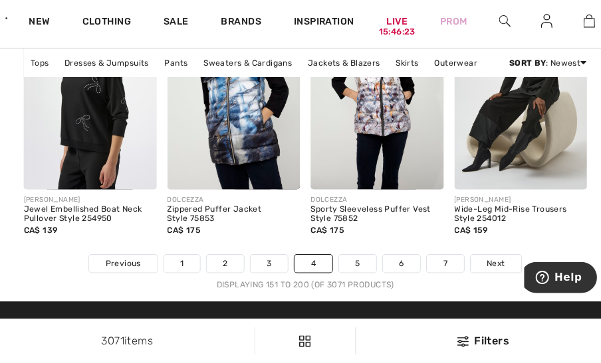
click at [484, 266] on span "Next" at bounding box center [488, 266] width 18 height 12
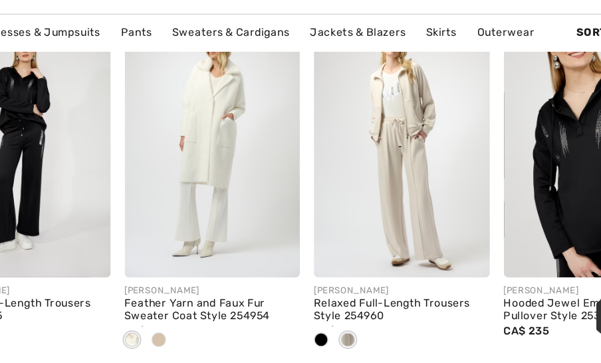
scroll to position [722, 0]
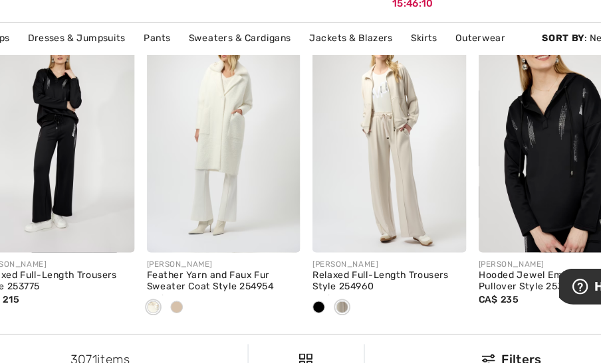
click at [194, 296] on span at bounding box center [190, 296] width 11 height 11
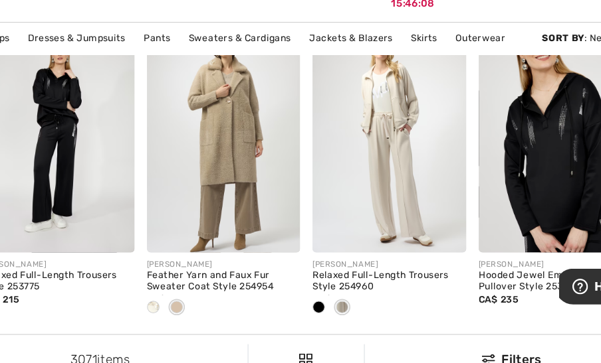
click at [282, 236] on img at bounding box center [280, 235] width 9 height 9
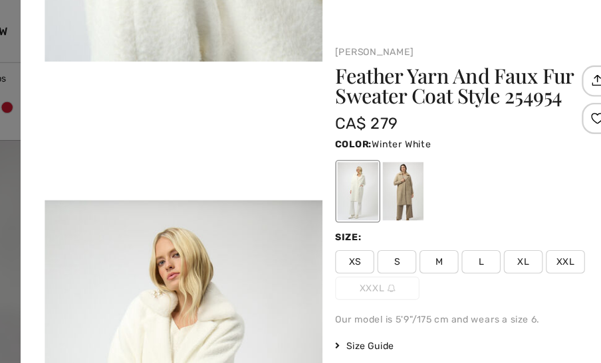
scroll to position [653, 0]
click at [557, 30] on icon at bounding box center [560, 30] width 7 height 11
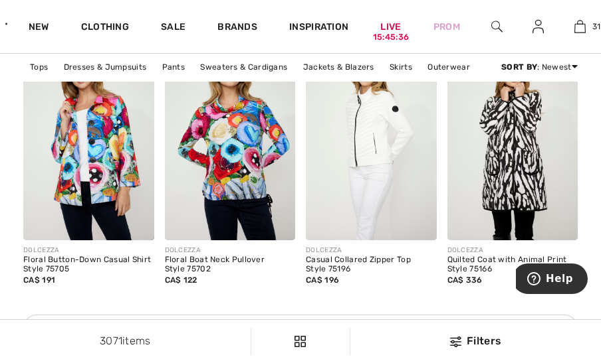
scroll to position [1931, 0]
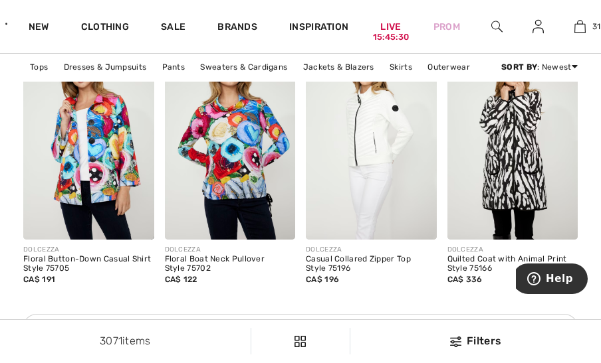
click at [434, 229] on div at bounding box center [414, 217] width 45 height 45
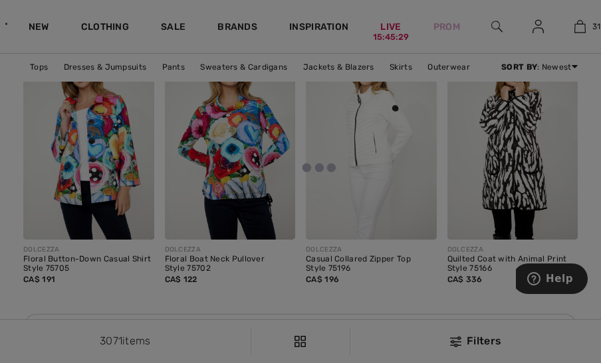
click at [425, 227] on div at bounding box center [300, 181] width 601 height 363
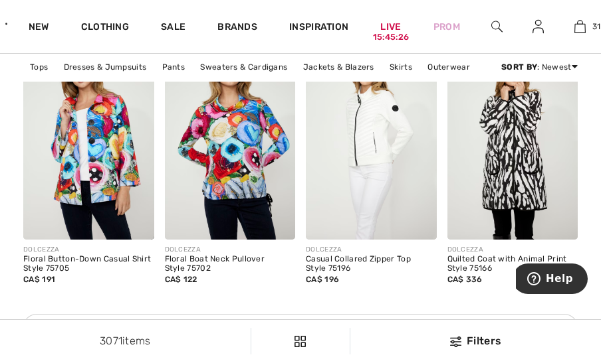
click at [421, 224] on img at bounding box center [421, 225] width 9 height 9
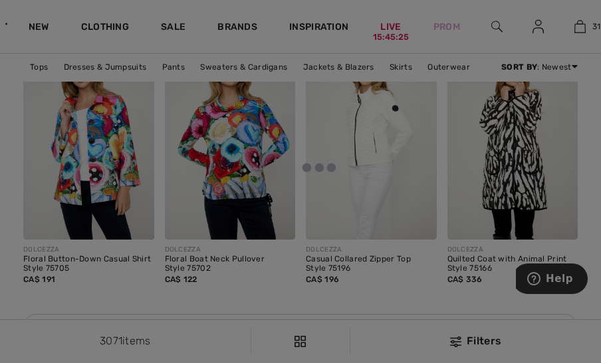
click at [422, 230] on div at bounding box center [300, 181] width 601 height 363
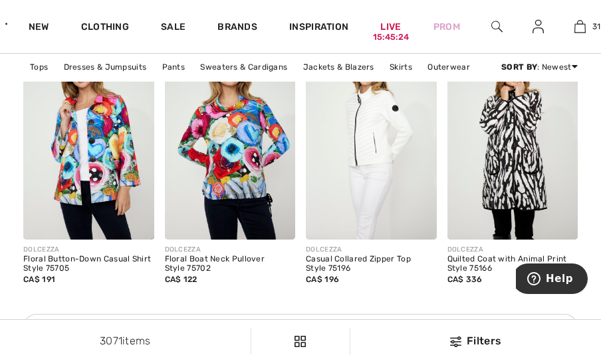
click at [422, 224] on img at bounding box center [421, 225] width 9 height 9
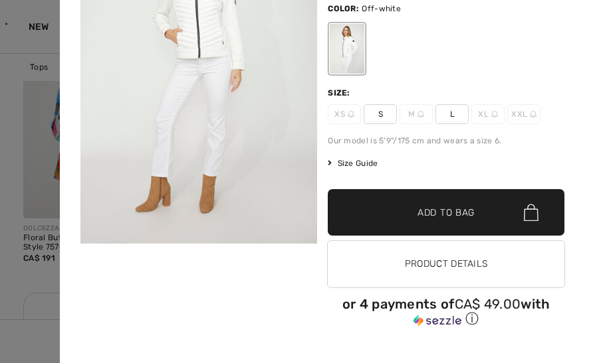
scroll to position [0, 0]
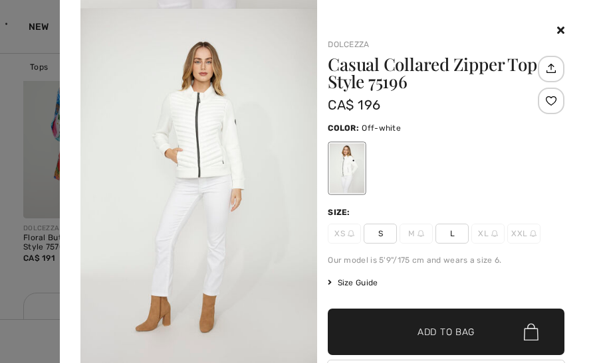
click at [556, 35] on div at bounding box center [446, 31] width 237 height 16
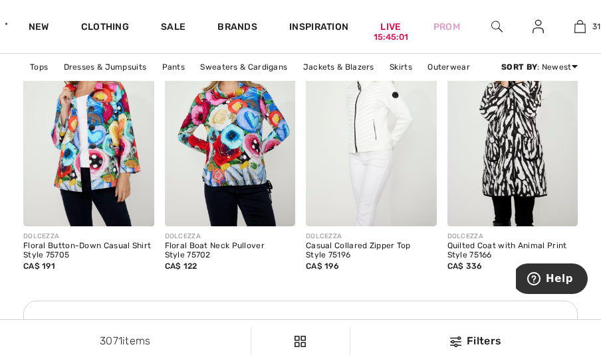
scroll to position [1924, 0]
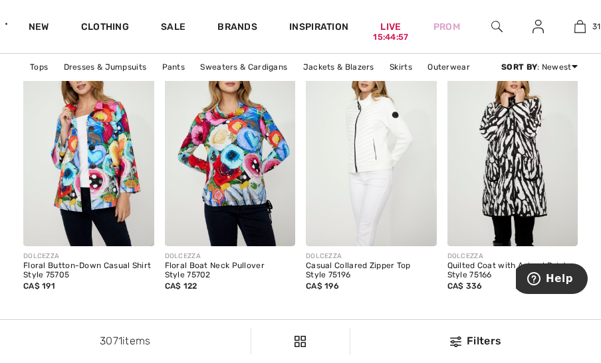
click at [424, 230] on img at bounding box center [421, 231] width 9 height 9
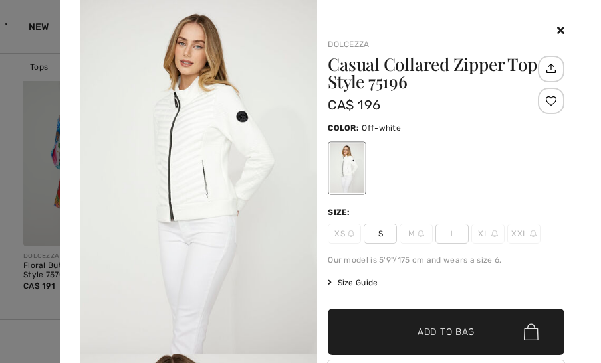
click at [550, 37] on div at bounding box center [446, 31] width 237 height 16
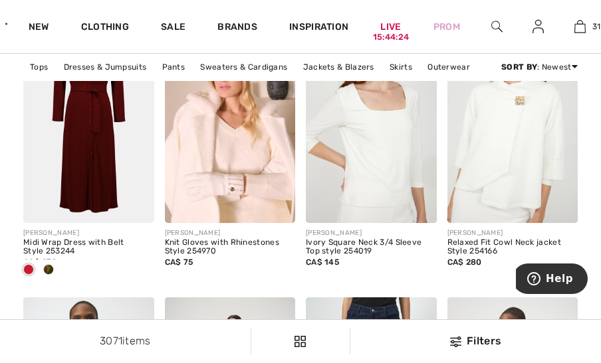
scroll to position [3772, 0]
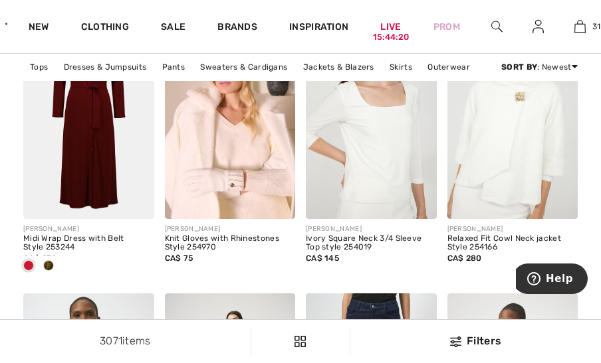
click at [277, 205] on img at bounding box center [280, 204] width 9 height 9
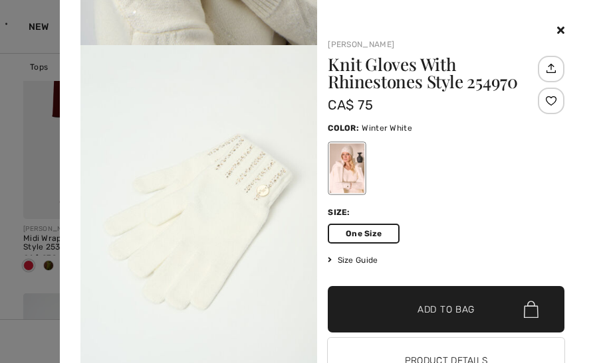
scroll to position [1019, 0]
click at [546, 35] on div at bounding box center [446, 31] width 237 height 16
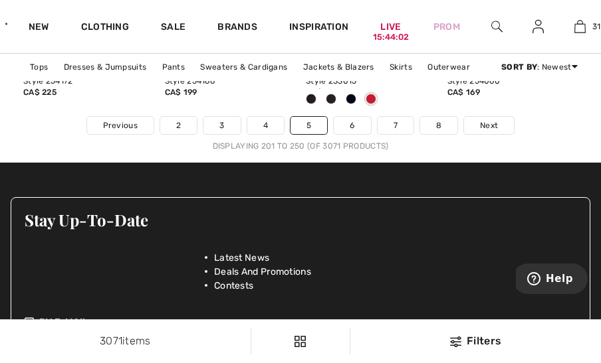
scroll to position [4465, 0]
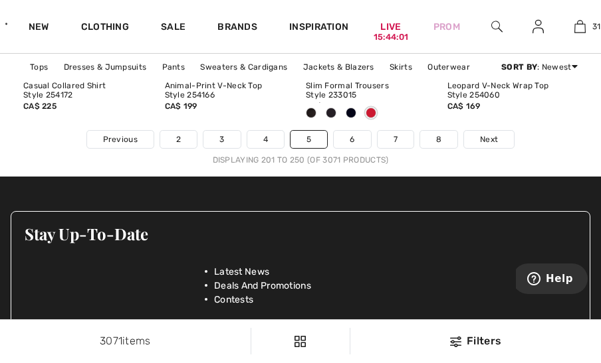
click at [491, 142] on span "Next" at bounding box center [489, 140] width 18 height 12
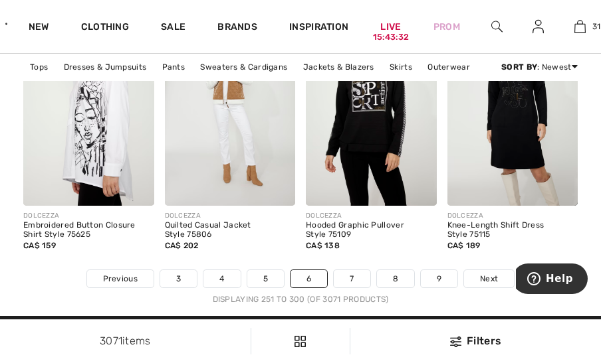
scroll to position [4327, 0]
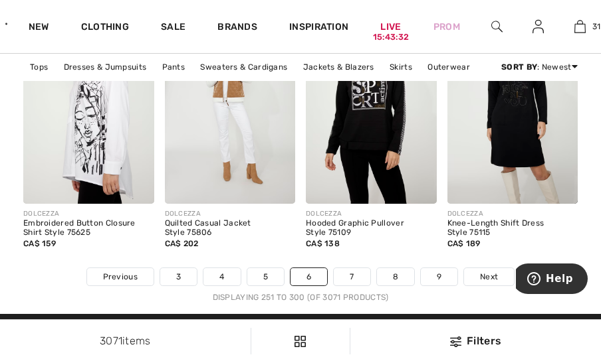
click at [493, 276] on span "Next" at bounding box center [489, 277] width 18 height 12
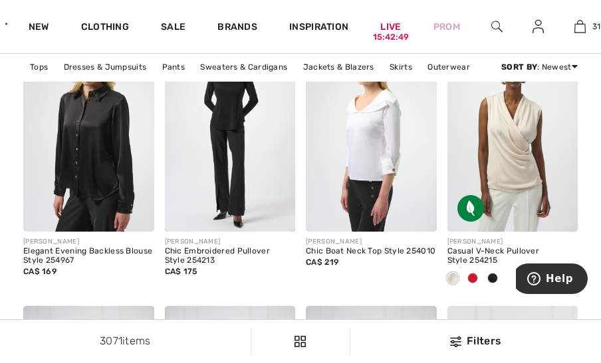
scroll to position [4030, 0]
click at [496, 280] on div at bounding box center [492, 279] width 20 height 22
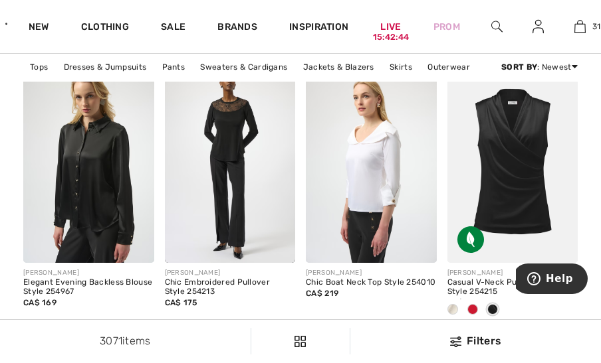
scroll to position [4004, 0]
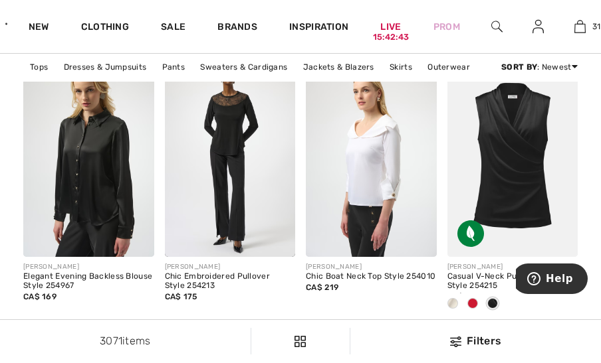
click at [457, 304] on div at bounding box center [453, 305] width 20 height 22
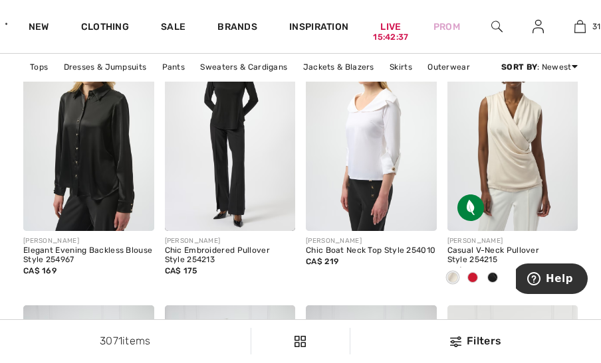
scroll to position [4030, 0]
click at [419, 226] on div at bounding box center [414, 208] width 45 height 45
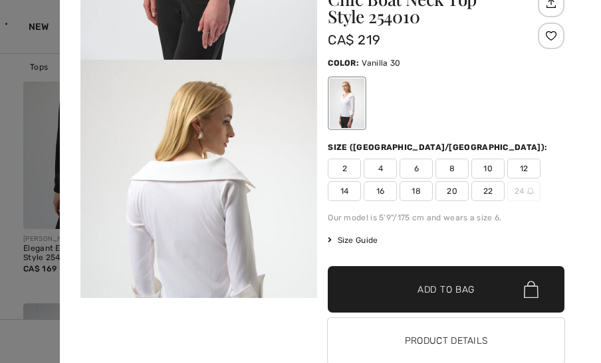
scroll to position [0, 0]
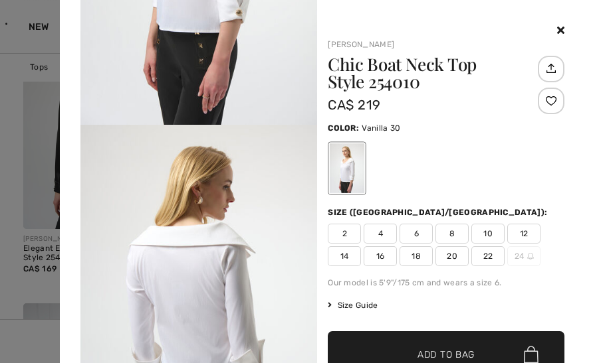
click at [554, 36] on div at bounding box center [446, 31] width 237 height 16
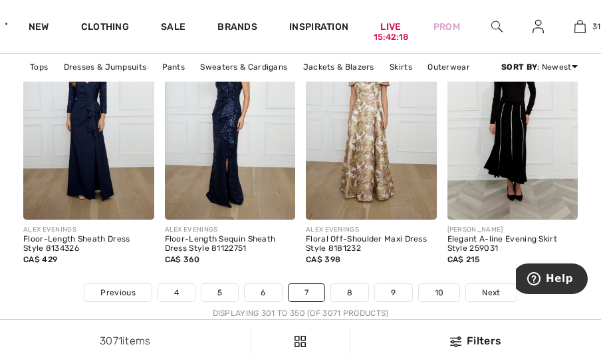
scroll to position [4312, 0]
click at [494, 289] on span "Next" at bounding box center [491, 292] width 18 height 12
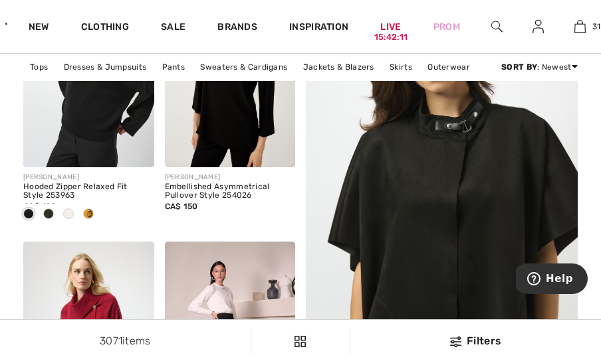
scroll to position [266, 0]
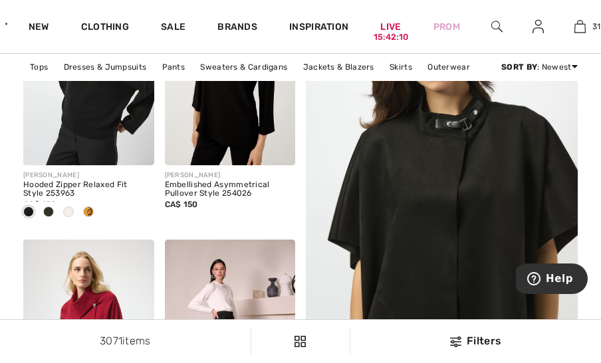
click at [68, 209] on span at bounding box center [68, 212] width 11 height 11
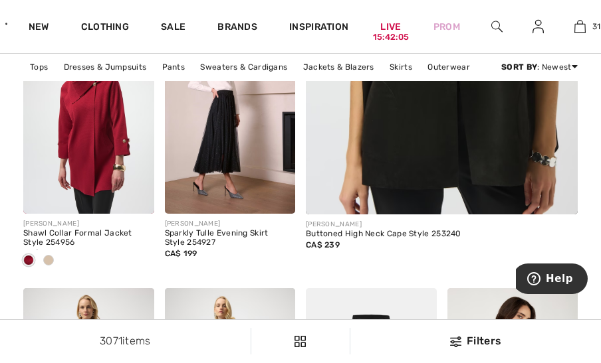
scroll to position [487, 0]
click at [52, 262] on span at bounding box center [48, 260] width 11 height 11
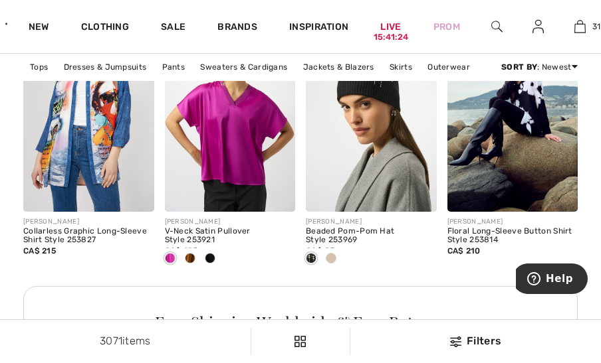
scroll to position [3380, 0]
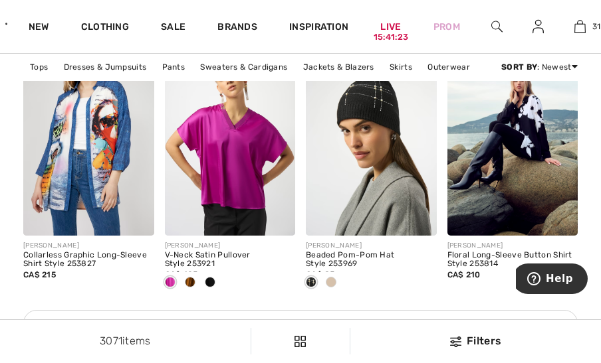
click at [333, 282] on span at bounding box center [331, 282] width 11 height 11
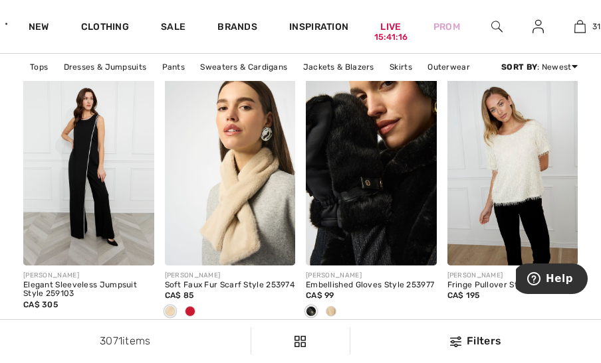
scroll to position [3725, 0]
click at [334, 312] on span at bounding box center [331, 311] width 11 height 11
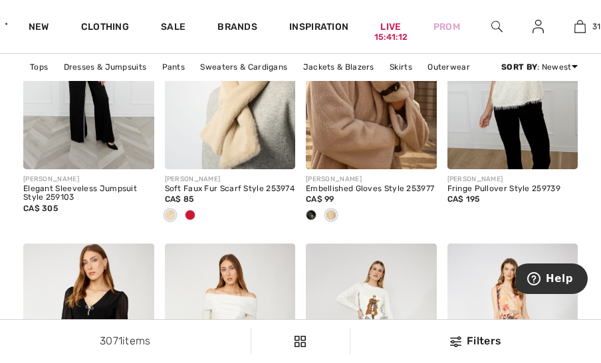
scroll to position [3826, 0]
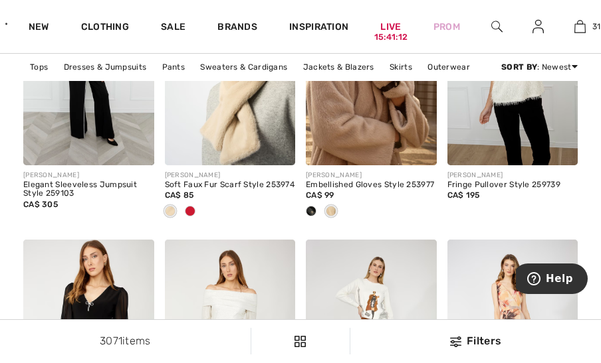
click at [188, 206] on span at bounding box center [190, 211] width 11 height 11
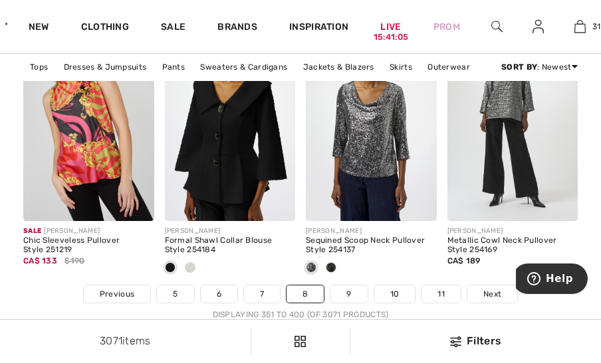
scroll to position [4316, 0]
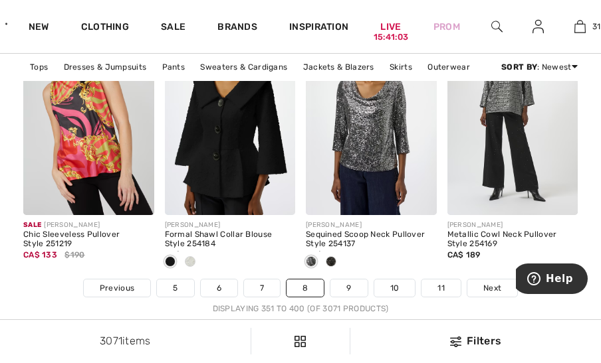
click at [490, 291] on span "Next" at bounding box center [492, 288] width 18 height 12
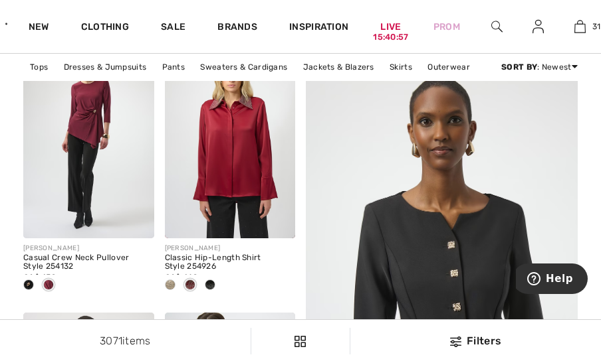
click at [210, 284] on span at bounding box center [210, 285] width 11 height 11
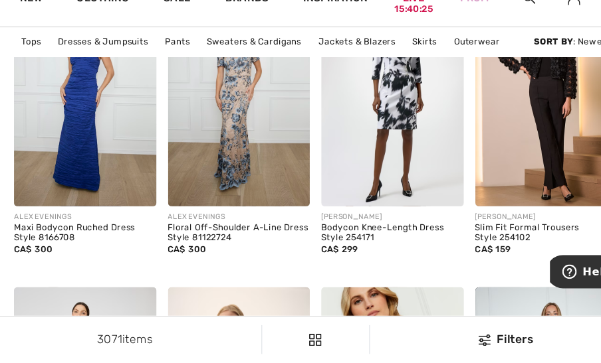
scroll to position [1688, 0]
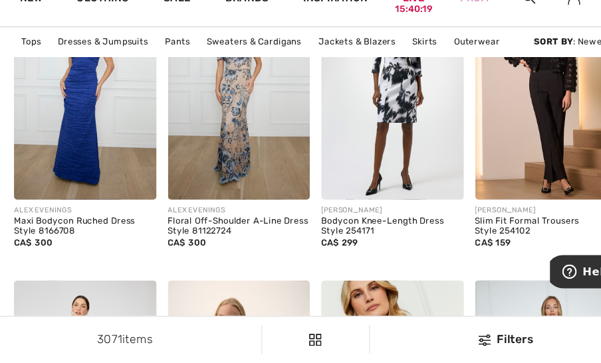
click at [278, 201] on img at bounding box center [280, 197] width 9 height 9
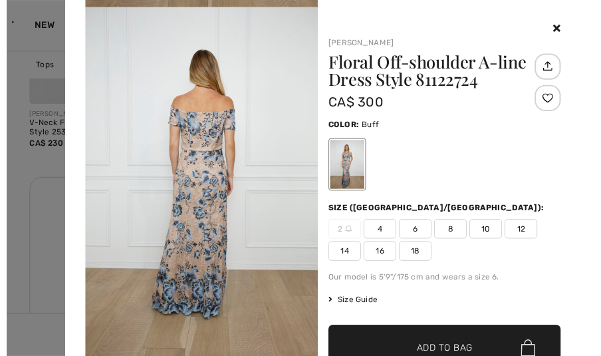
scroll to position [1762, 0]
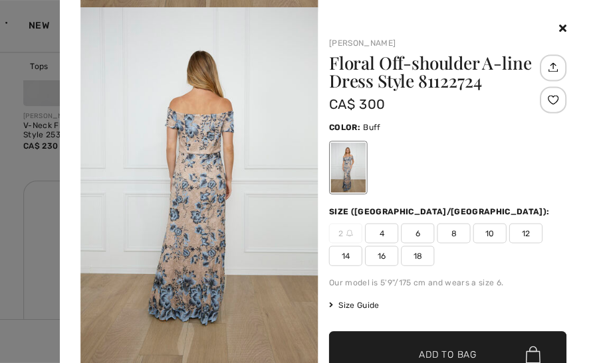
click at [416, 234] on span "6" at bounding box center [415, 234] width 33 height 20
click at [442, 350] on span "Add to Bag" at bounding box center [445, 355] width 57 height 14
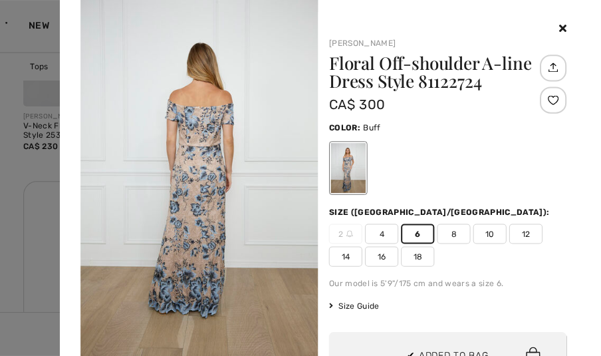
click at [557, 35] on icon at bounding box center [560, 30] width 7 height 11
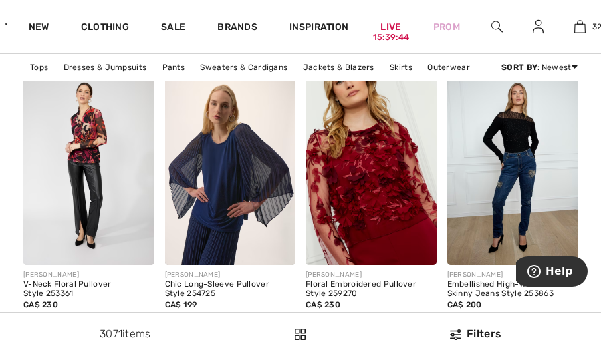
scroll to position [1910, 0]
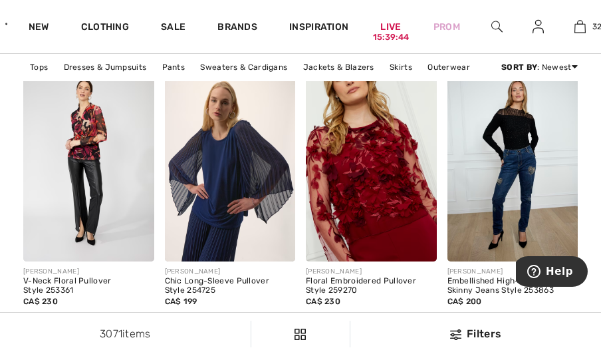
click at [114, 169] on img at bounding box center [88, 163] width 131 height 196
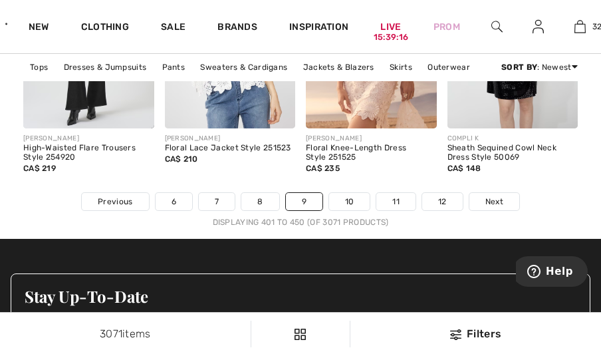
scroll to position [4405, 0]
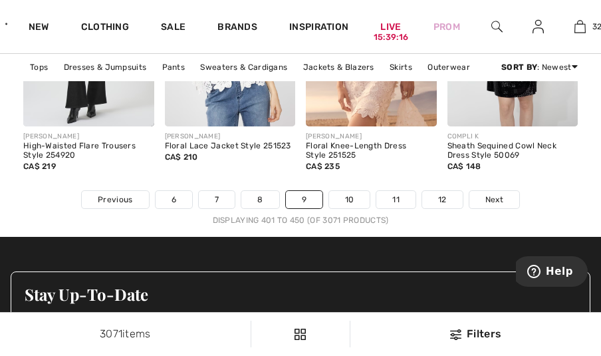
click at [496, 197] on span "Next" at bounding box center [494, 199] width 18 height 12
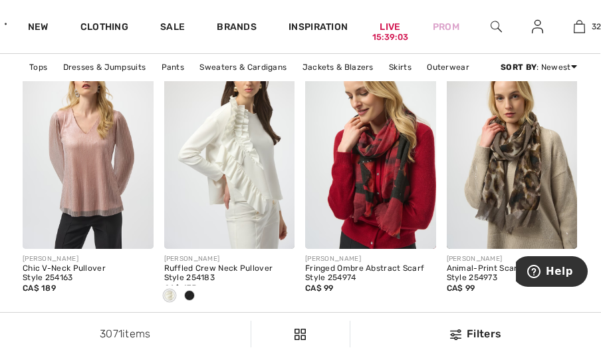
scroll to position [993, 1]
click at [187, 294] on span at bounding box center [189, 295] width 11 height 11
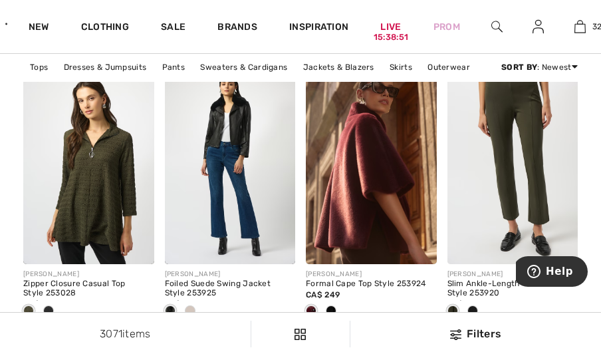
scroll to position [1911, 0]
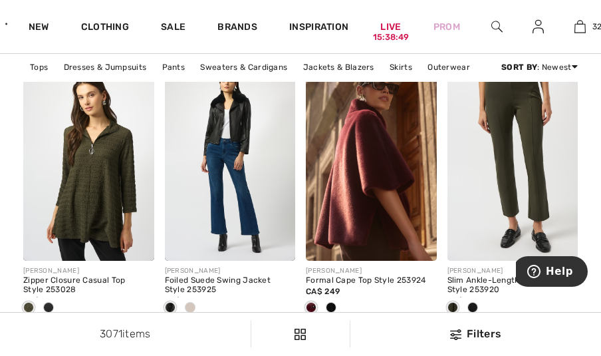
click at [334, 307] on span at bounding box center [331, 307] width 11 height 11
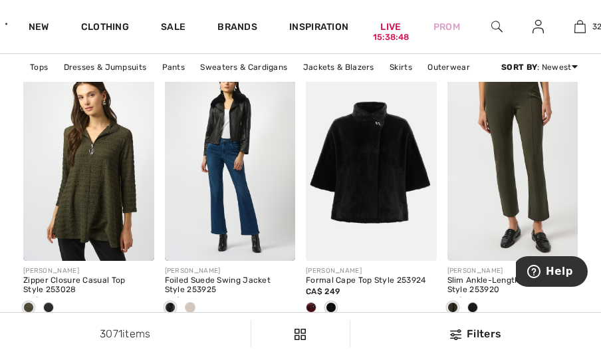
click at [308, 308] on span at bounding box center [311, 307] width 11 height 11
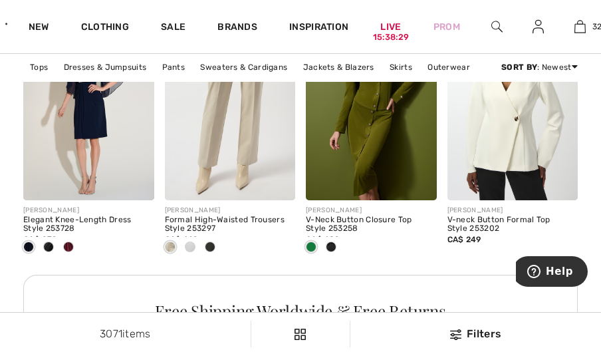
scroll to position [3416, 0]
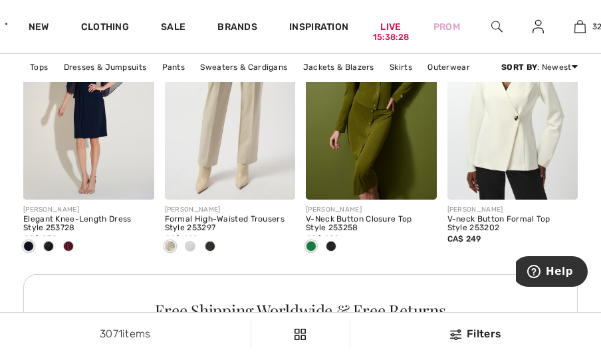
click at [192, 245] on span at bounding box center [190, 246] width 11 height 11
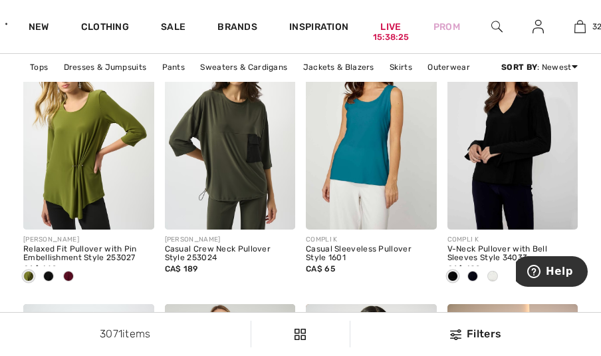
scroll to position [3765, 0]
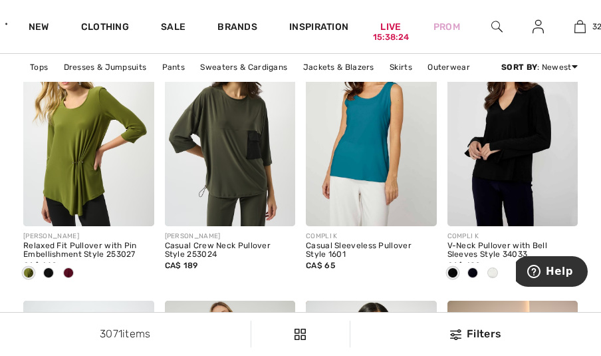
click at [492, 274] on span at bounding box center [492, 272] width 11 height 11
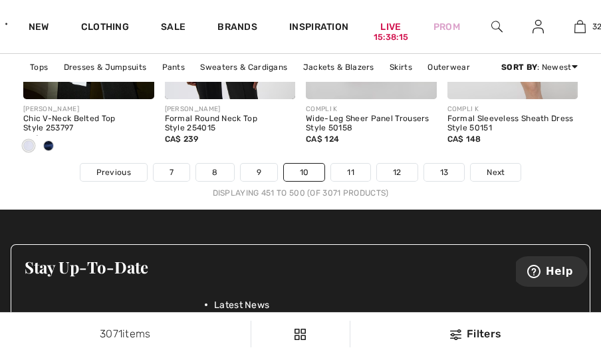
scroll to position [4434, 0]
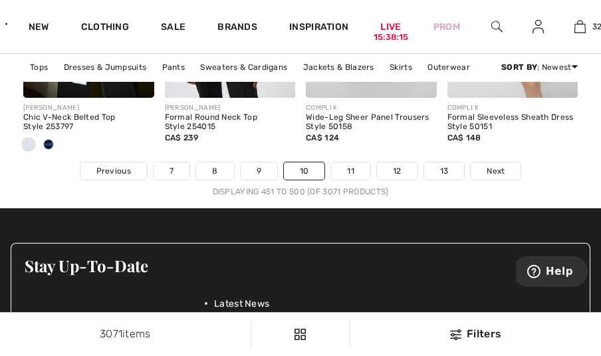
click at [498, 171] on span "Next" at bounding box center [495, 171] width 18 height 12
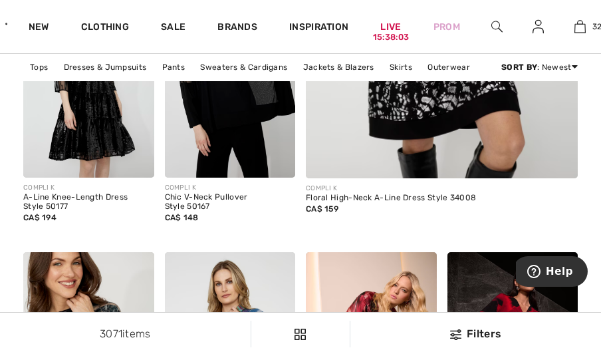
scroll to position [526, 0]
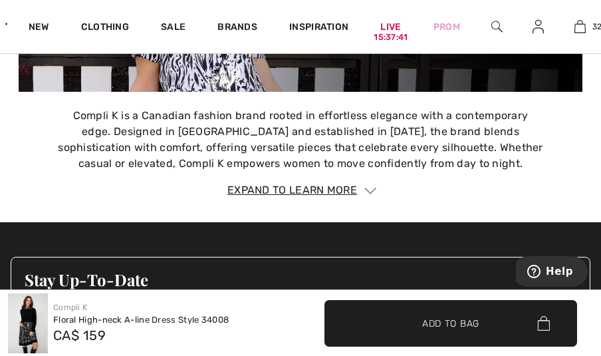
scroll to position [1855, 0]
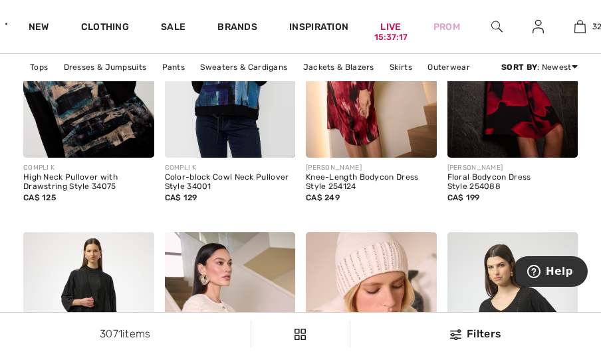
scroll to position [817, 0]
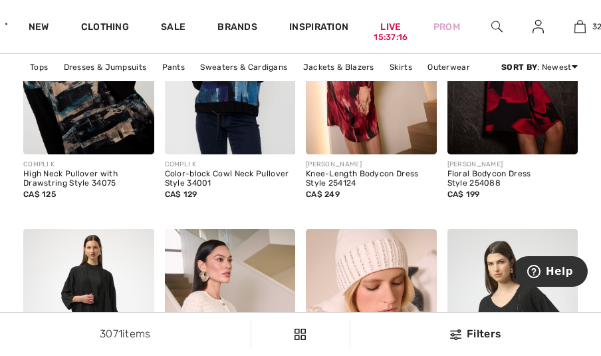
click at [562, 145] on span at bounding box center [563, 140] width 16 height 16
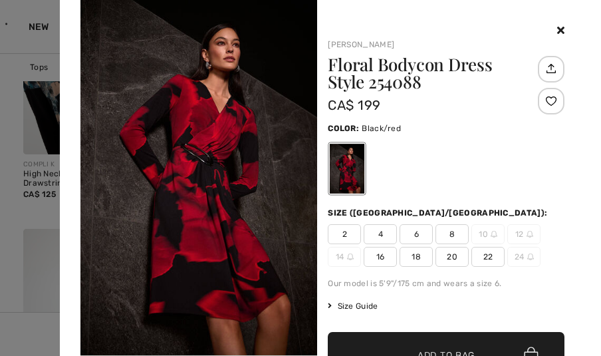
click at [557, 25] on icon at bounding box center [560, 30] width 7 height 11
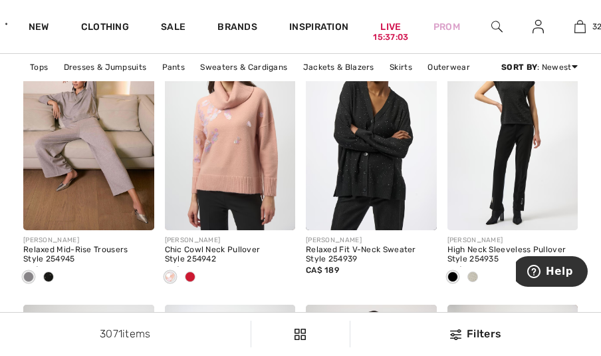
scroll to position [1671, 0]
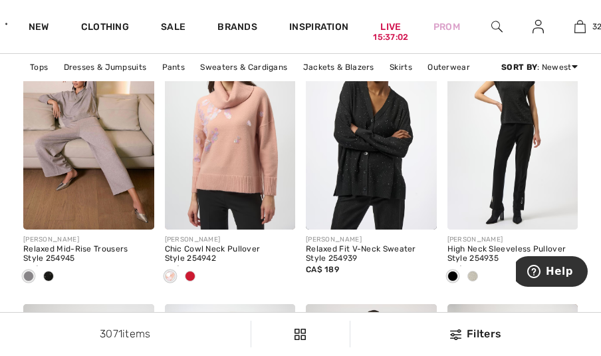
click at [470, 271] on span at bounding box center [472, 275] width 11 height 11
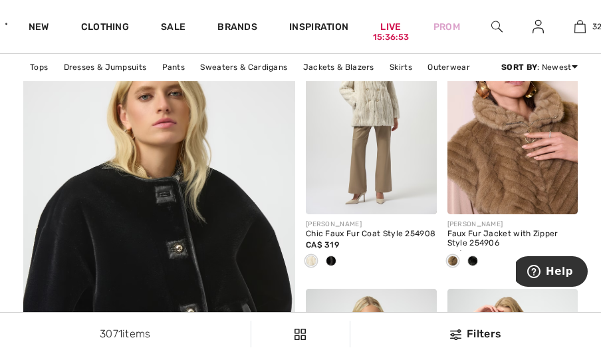
scroll to position [2592, 0]
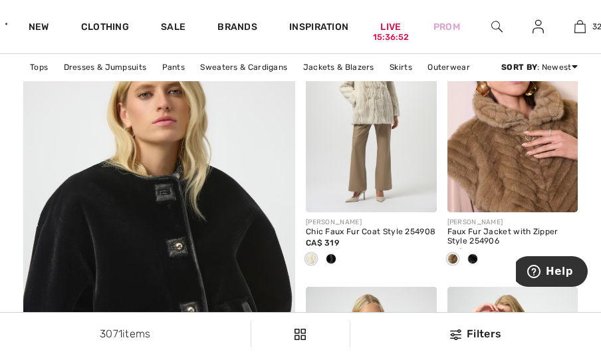
click at [474, 263] on div at bounding box center [473, 260] width 20 height 22
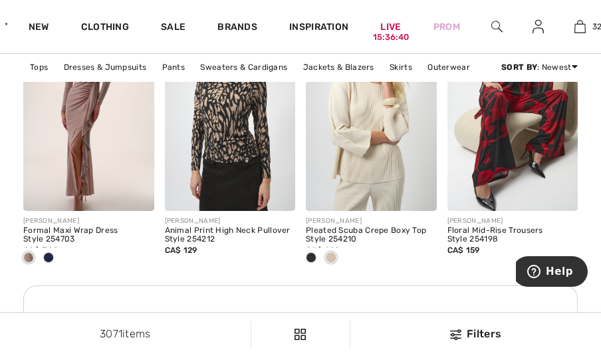
scroll to position [3406, 0]
click at [309, 257] on span at bounding box center [311, 256] width 11 height 11
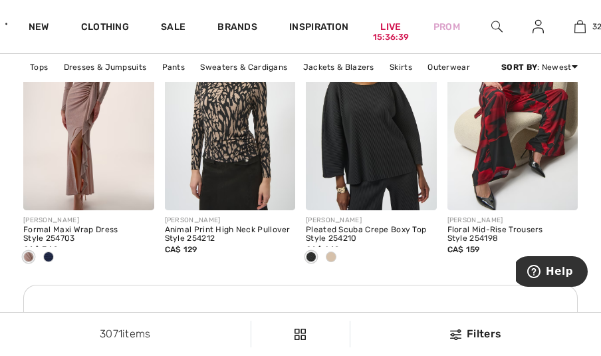
click at [332, 255] on span at bounding box center [331, 256] width 11 height 11
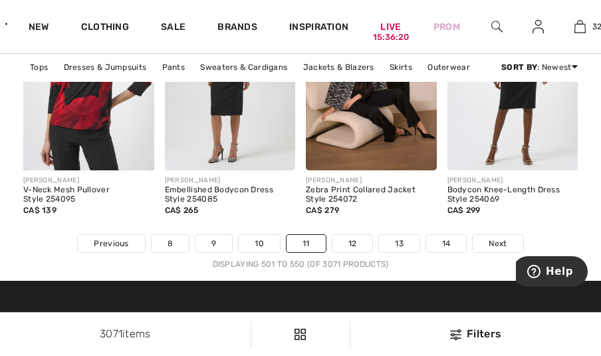
scroll to position [4376, 0]
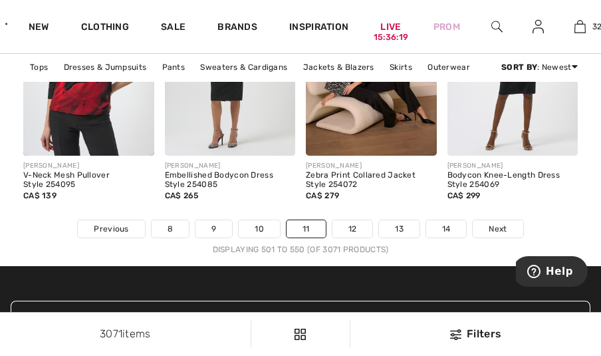
click at [496, 233] on link "Next" at bounding box center [497, 228] width 50 height 17
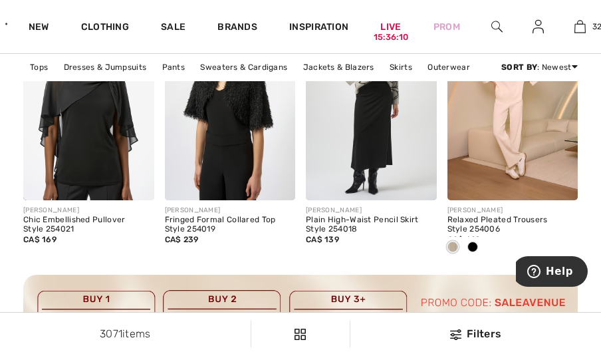
scroll to position [1042, 0]
click at [475, 247] on span at bounding box center [472, 246] width 11 height 11
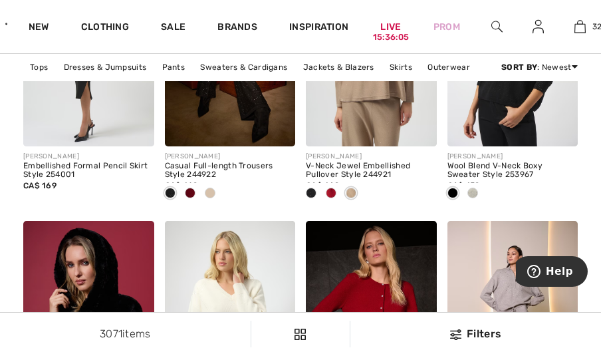
scroll to position [1485, 0]
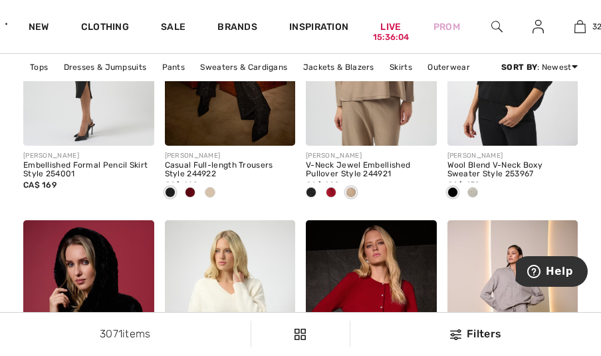
click at [333, 194] on span at bounding box center [331, 192] width 11 height 11
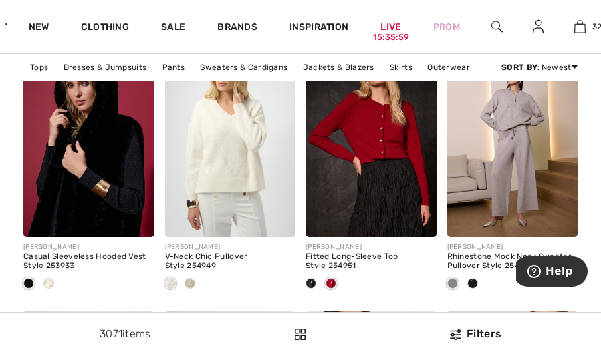
scroll to position [1665, 0]
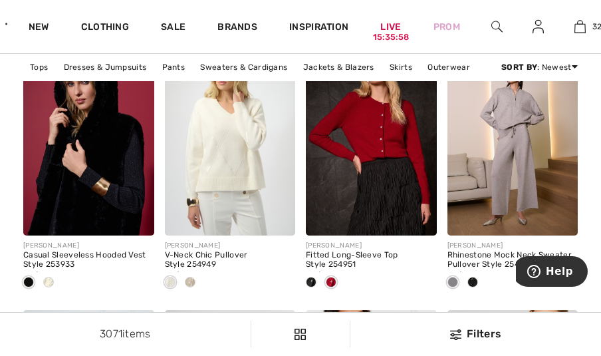
click at [191, 278] on span at bounding box center [190, 281] width 11 height 11
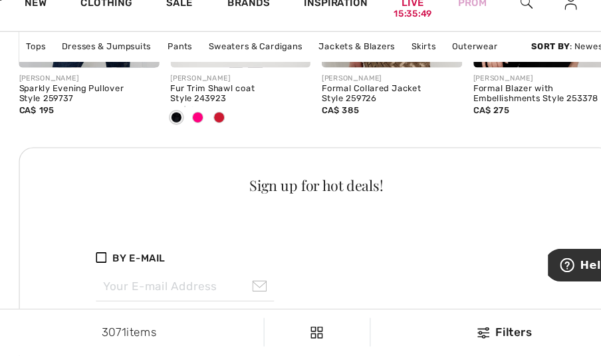
scroll to position [2085, 1]
click at [210, 134] on span at bounding box center [209, 133] width 11 height 11
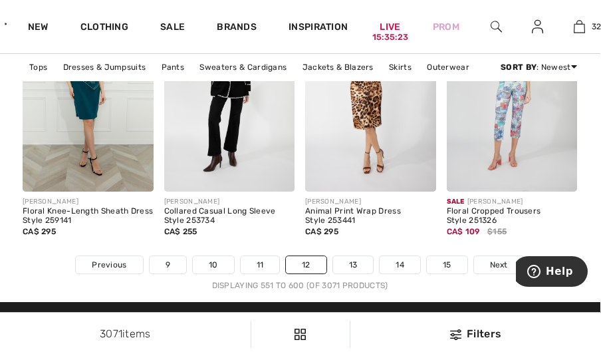
scroll to position [4349, 1]
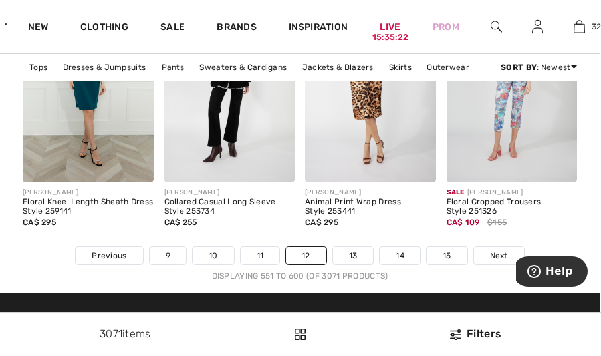
click at [497, 256] on span "Next" at bounding box center [499, 255] width 18 height 12
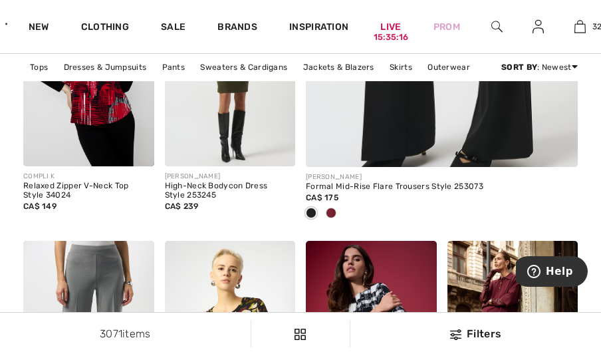
scroll to position [543, 0]
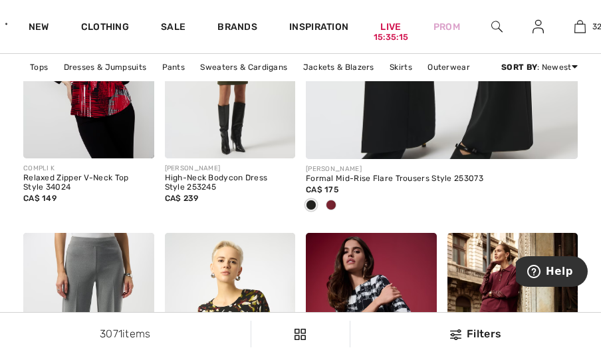
click at [333, 206] on span at bounding box center [331, 204] width 11 height 11
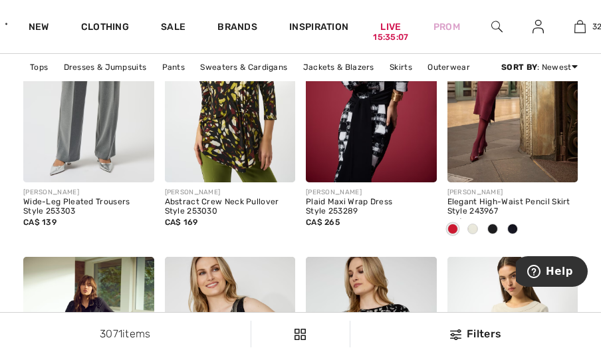
scroll to position [799, 0]
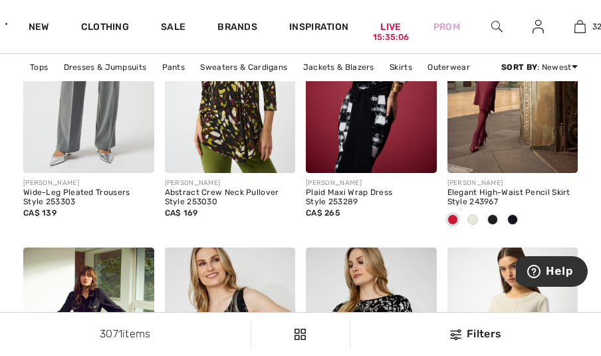
click at [418, 154] on img at bounding box center [421, 158] width 9 height 9
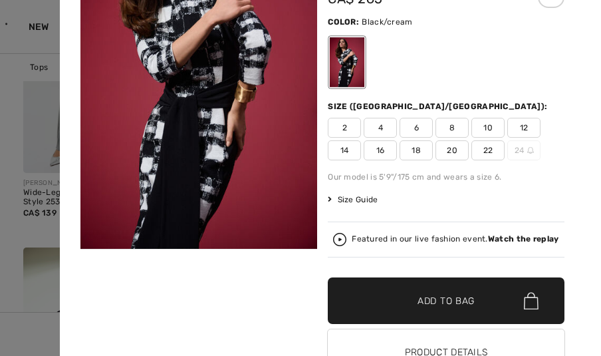
scroll to position [106, 0]
click at [344, 243] on div "Featured in our live fashion event. Watch the replay" at bounding box center [446, 239] width 226 height 13
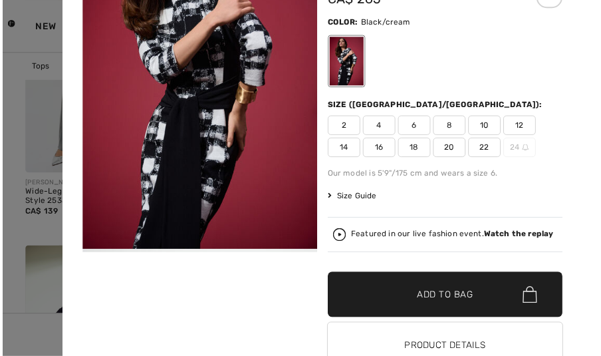
scroll to position [799, 0]
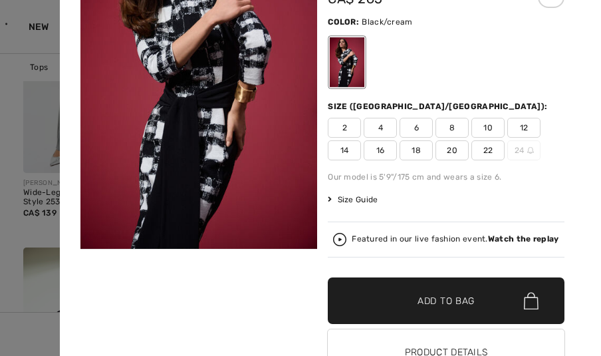
click at [388, 126] on span "4" at bounding box center [379, 128] width 33 height 20
click at [418, 308] on span "Add to Bag" at bounding box center [445, 301] width 57 height 14
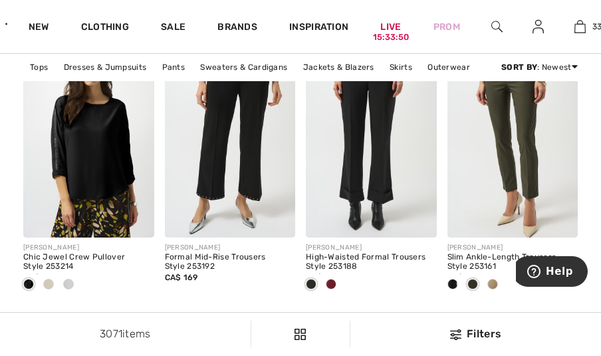
scroll to position [1936, 0]
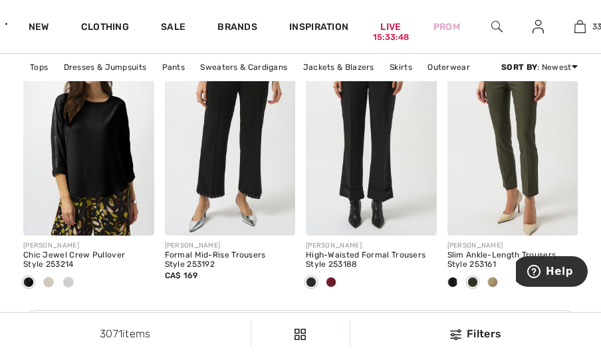
click at [45, 284] on span at bounding box center [48, 281] width 11 height 11
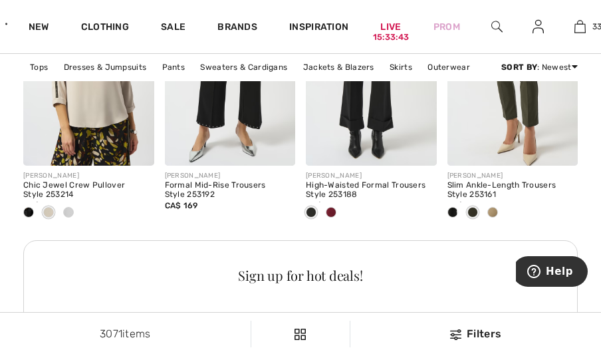
scroll to position [2005, 0]
click at [338, 211] on div at bounding box center [331, 214] width 20 height 22
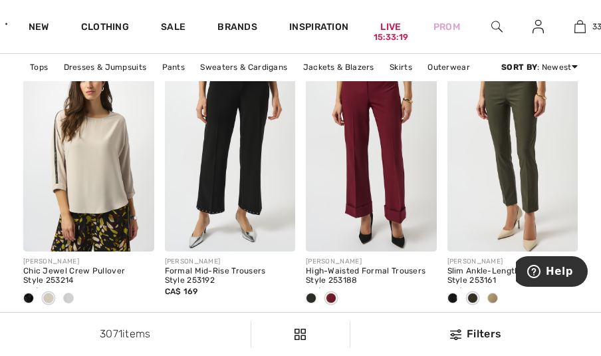
scroll to position [1918, 0]
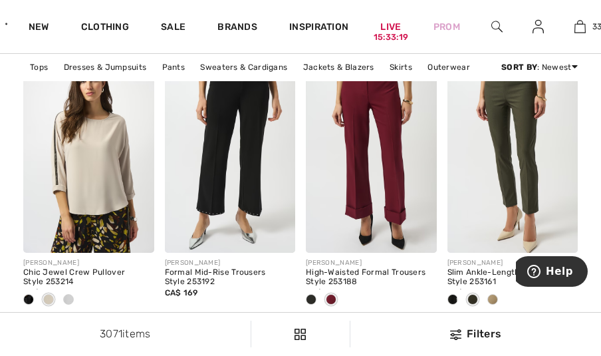
click at [402, 160] on img at bounding box center [371, 154] width 131 height 196
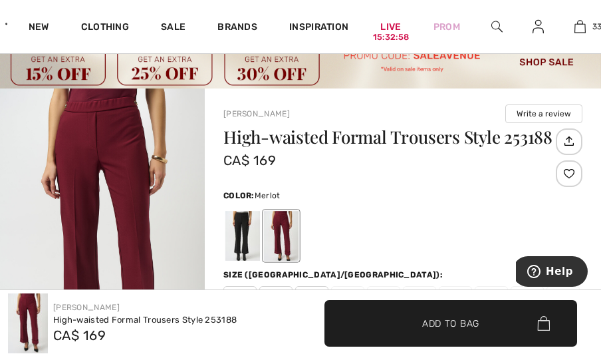
scroll to position [54, 0]
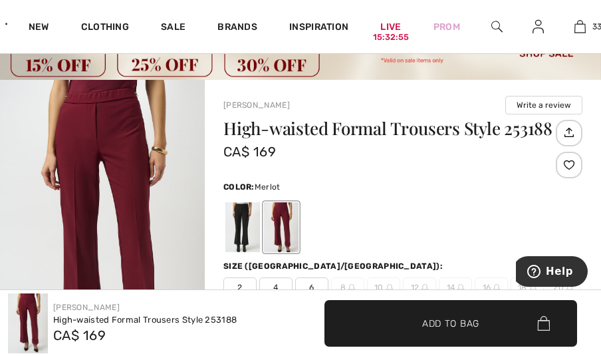
click at [237, 233] on div at bounding box center [242, 227] width 35 height 50
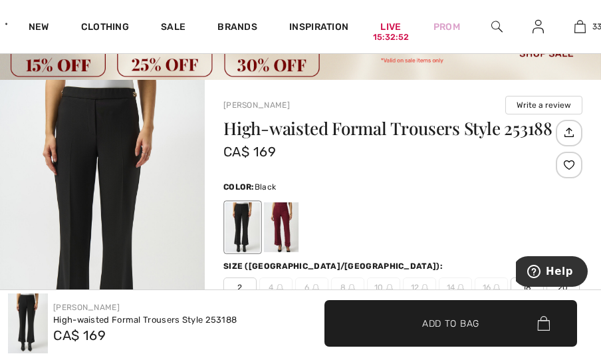
click at [292, 226] on div at bounding box center [281, 227] width 35 height 50
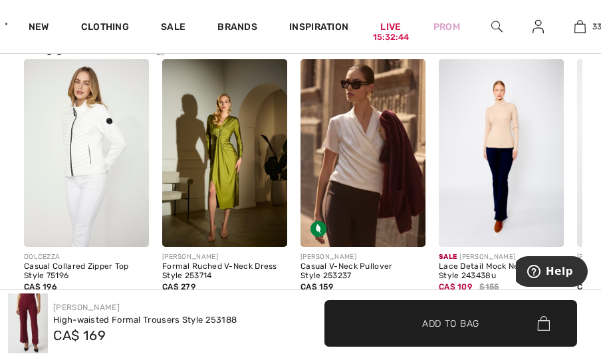
scroll to position [1264, 0]
click at [391, 162] on img at bounding box center [362, 152] width 125 height 187
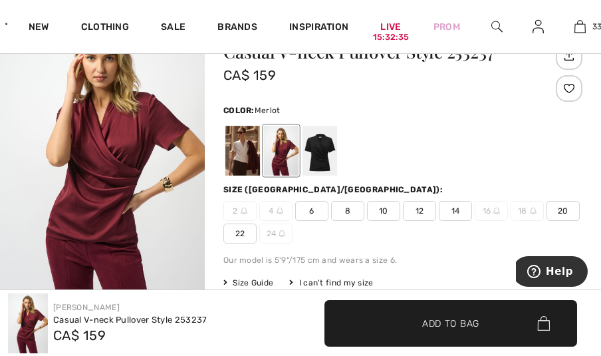
click at [243, 140] on div at bounding box center [242, 151] width 35 height 50
click at [245, 155] on div at bounding box center [242, 151] width 35 height 50
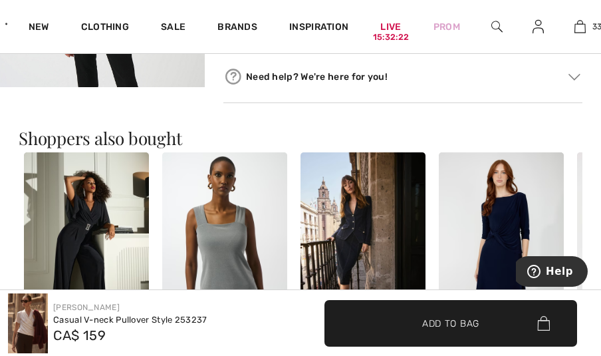
scroll to position [1186, 0]
